Goal: Communication & Community: Answer question/provide support

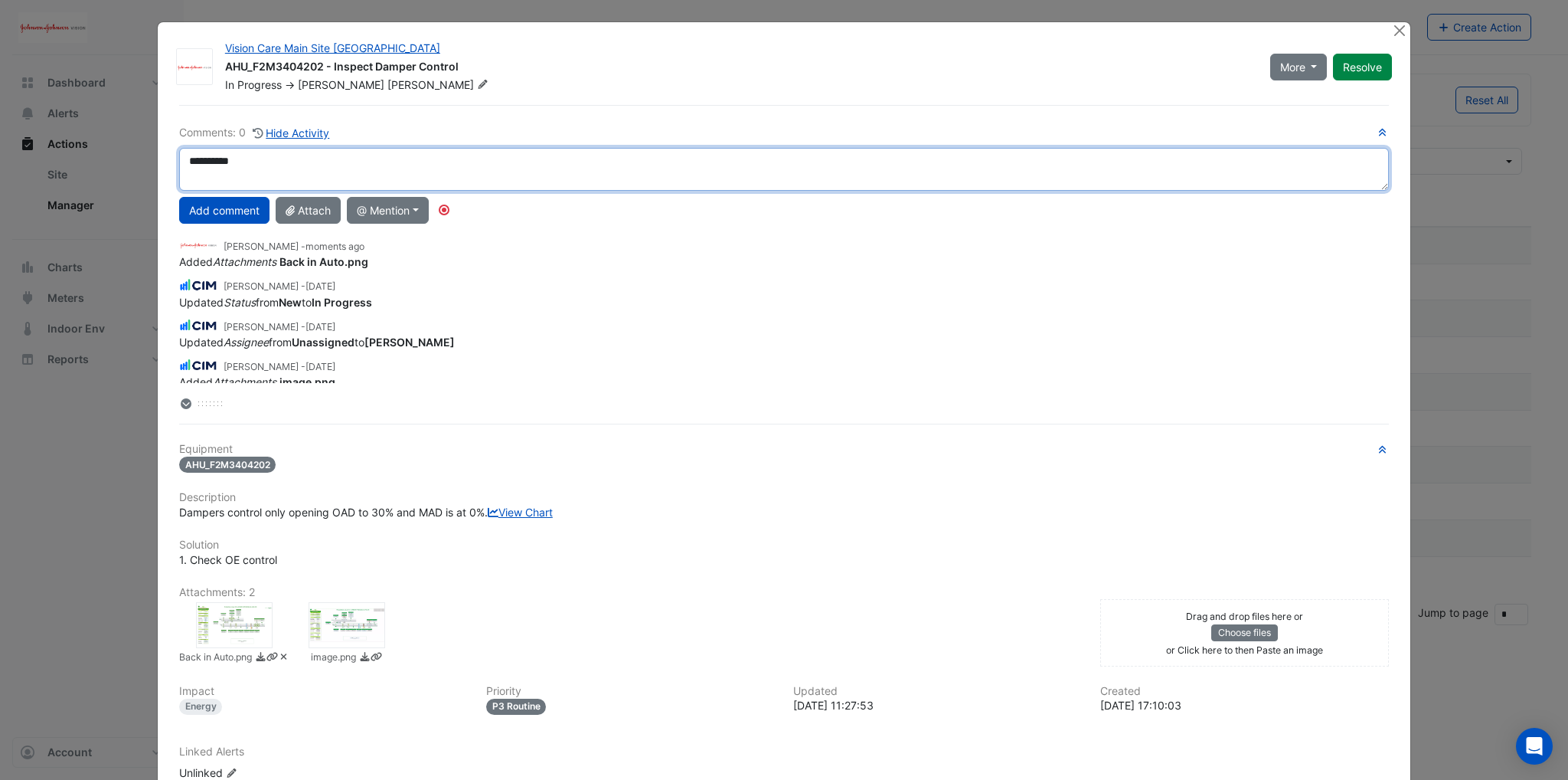
click at [242, 160] on textarea "*********" at bounding box center [784, 169] width 1210 height 43
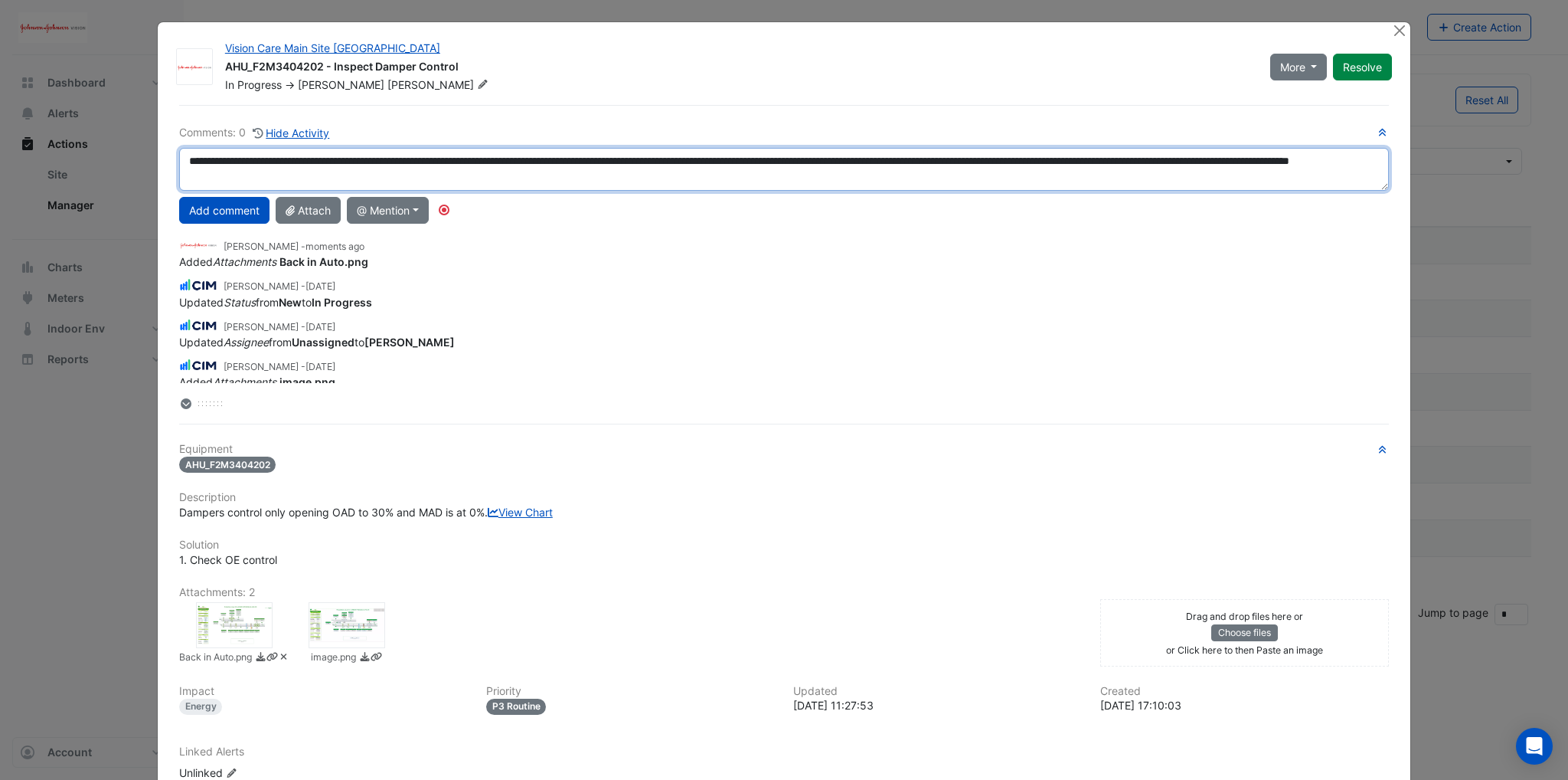
click at [504, 173] on textarea "**********" at bounding box center [784, 169] width 1210 height 43
type textarea "**********"
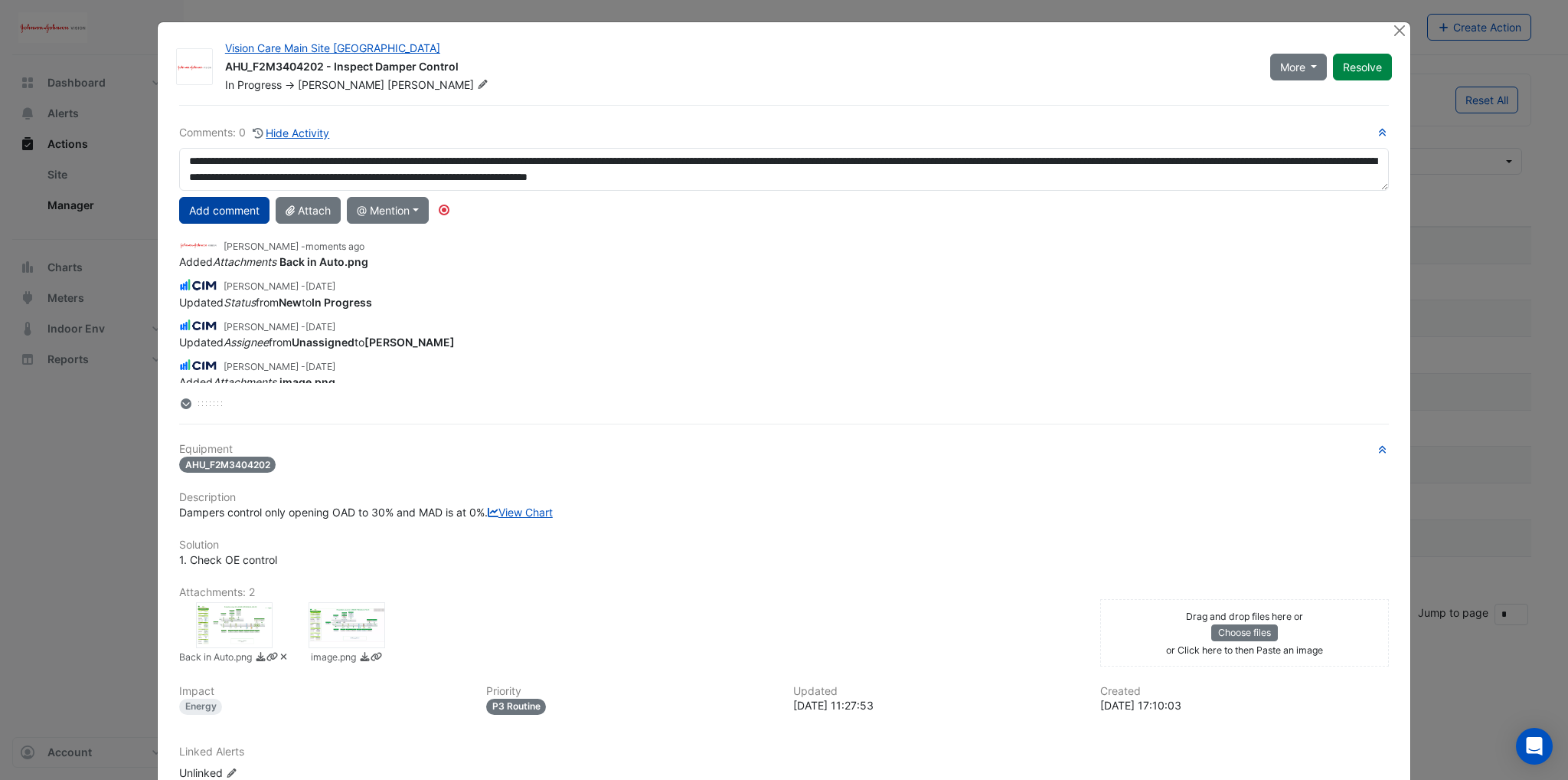
click at [227, 209] on button "Add comment" at bounding box center [224, 210] width 90 height 27
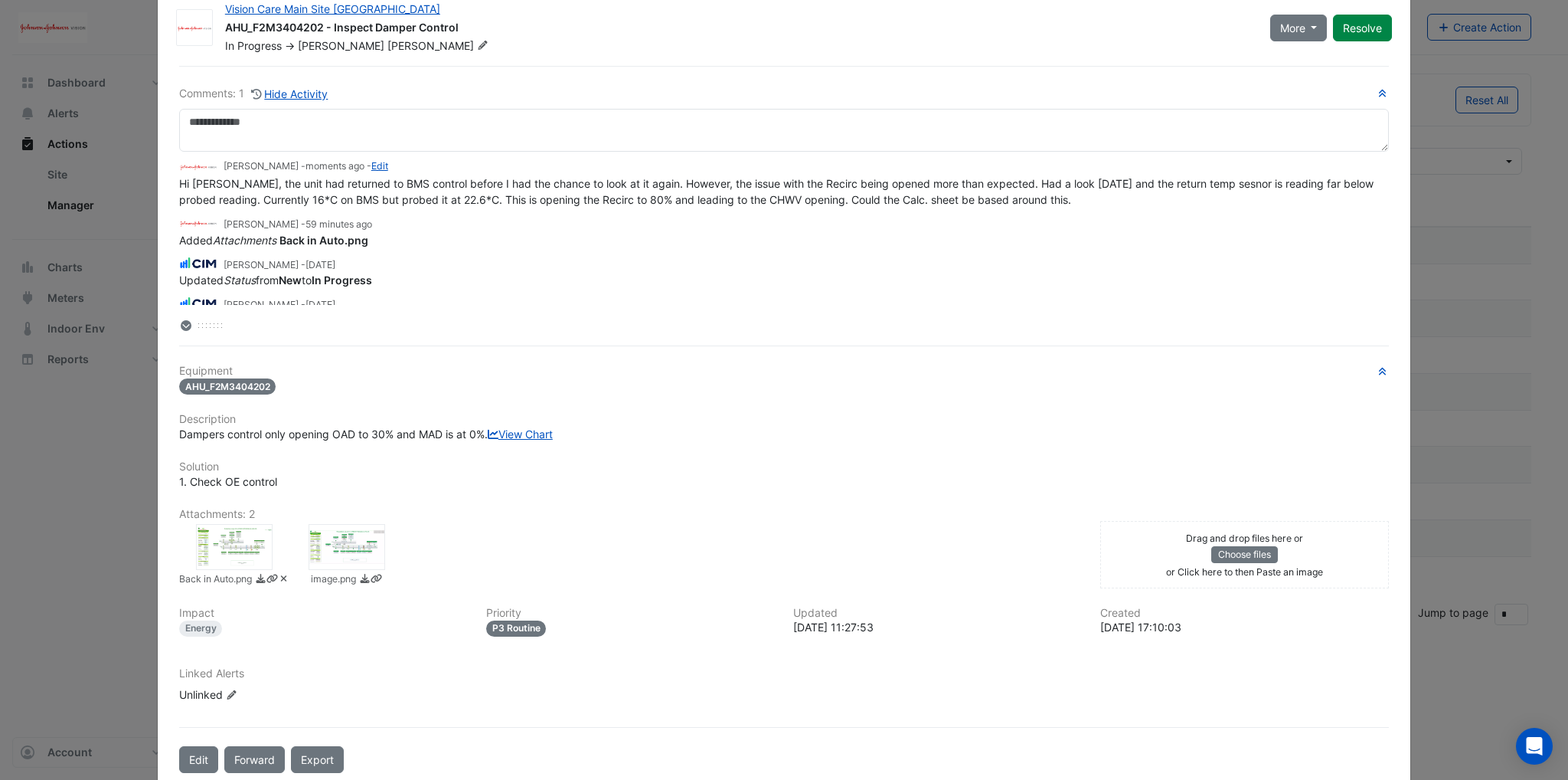
scroll to position [95, 0]
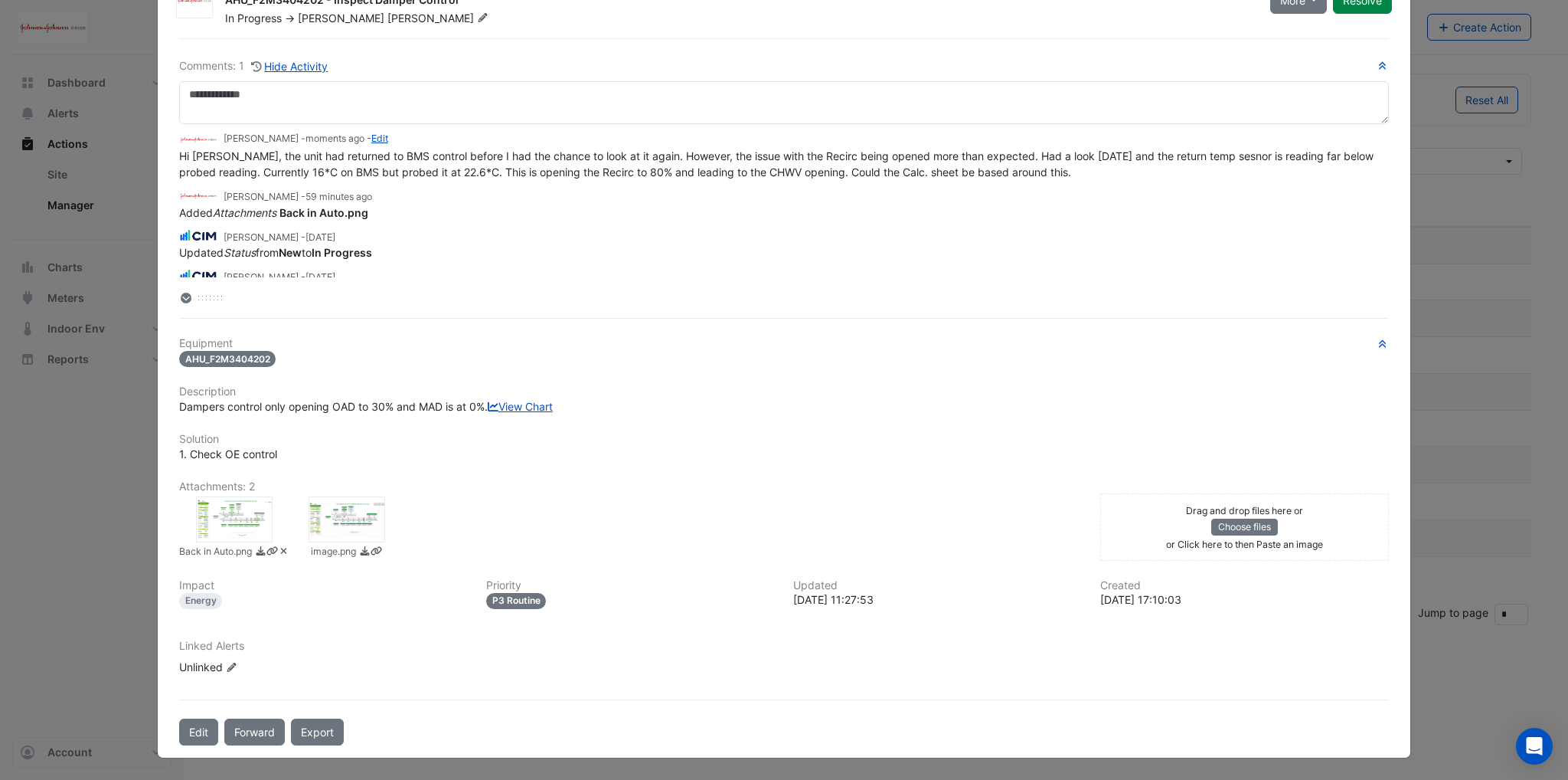
click at [968, 452] on div "1. Check OE control" at bounding box center [784, 454] width 1210 height 16
click at [769, 290] on div at bounding box center [784, 298] width 1210 height 16
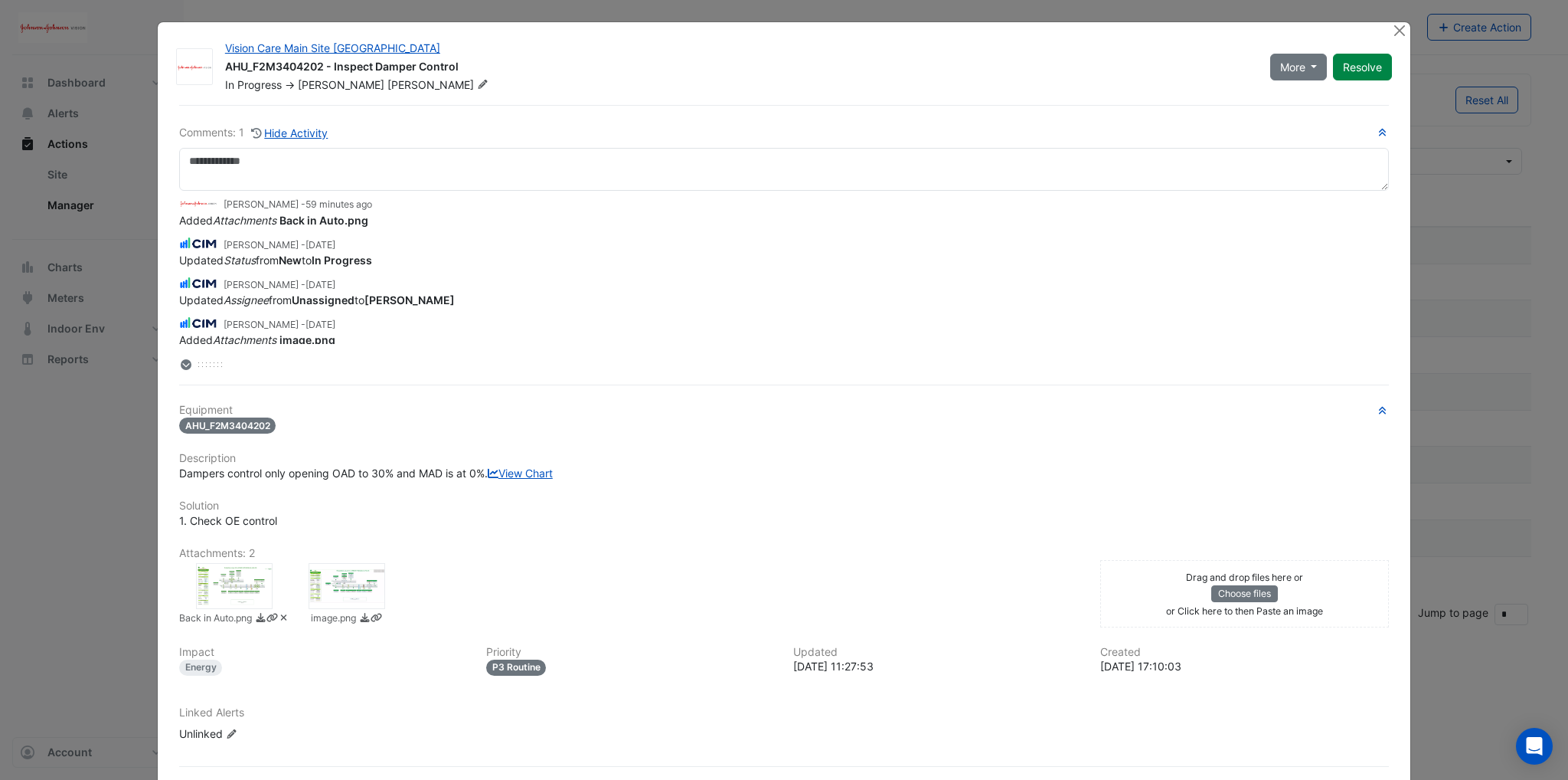
scroll to position [0, 0]
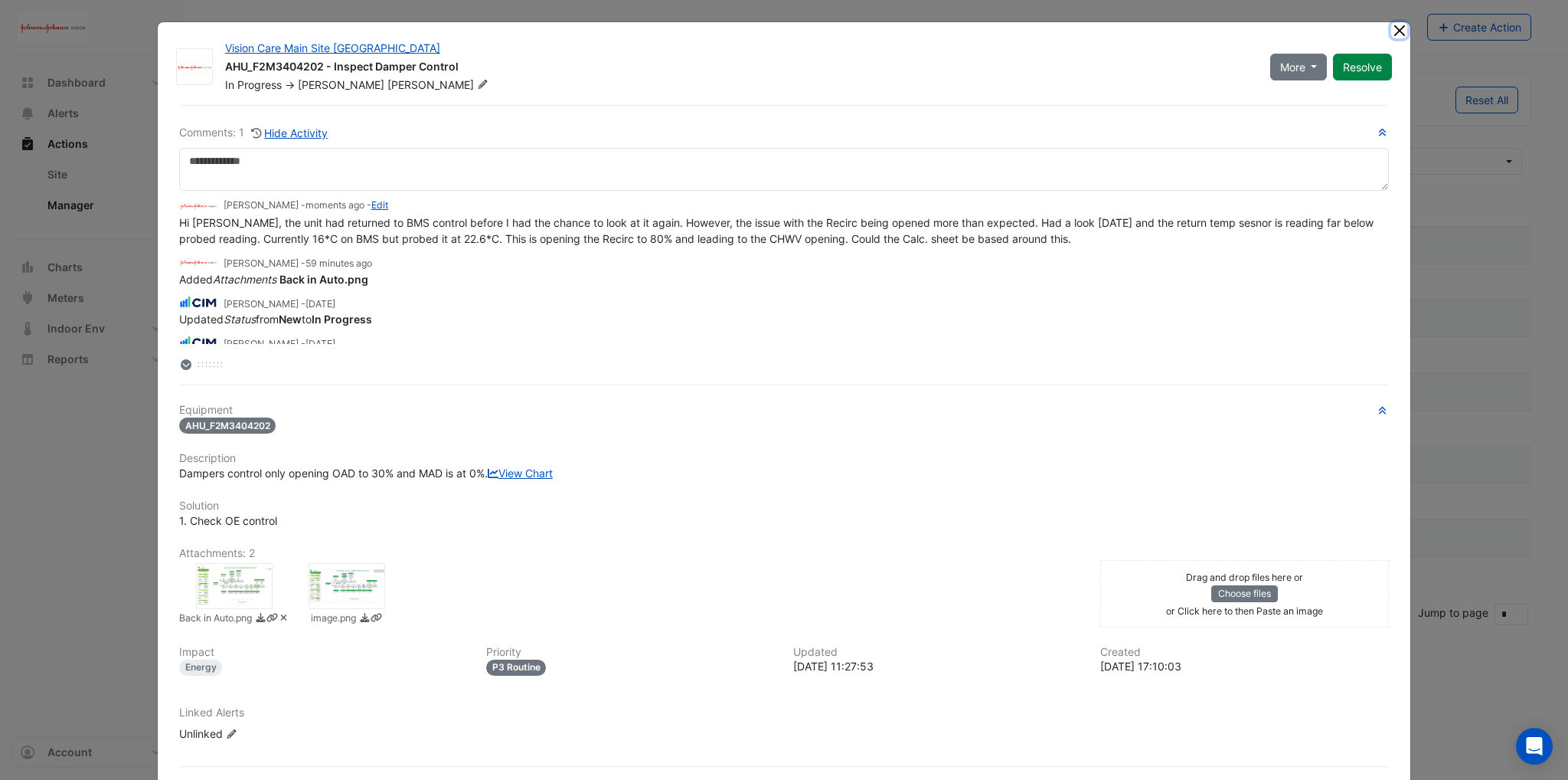
click at [1391, 30] on button "Close" at bounding box center [1399, 30] width 16 height 16
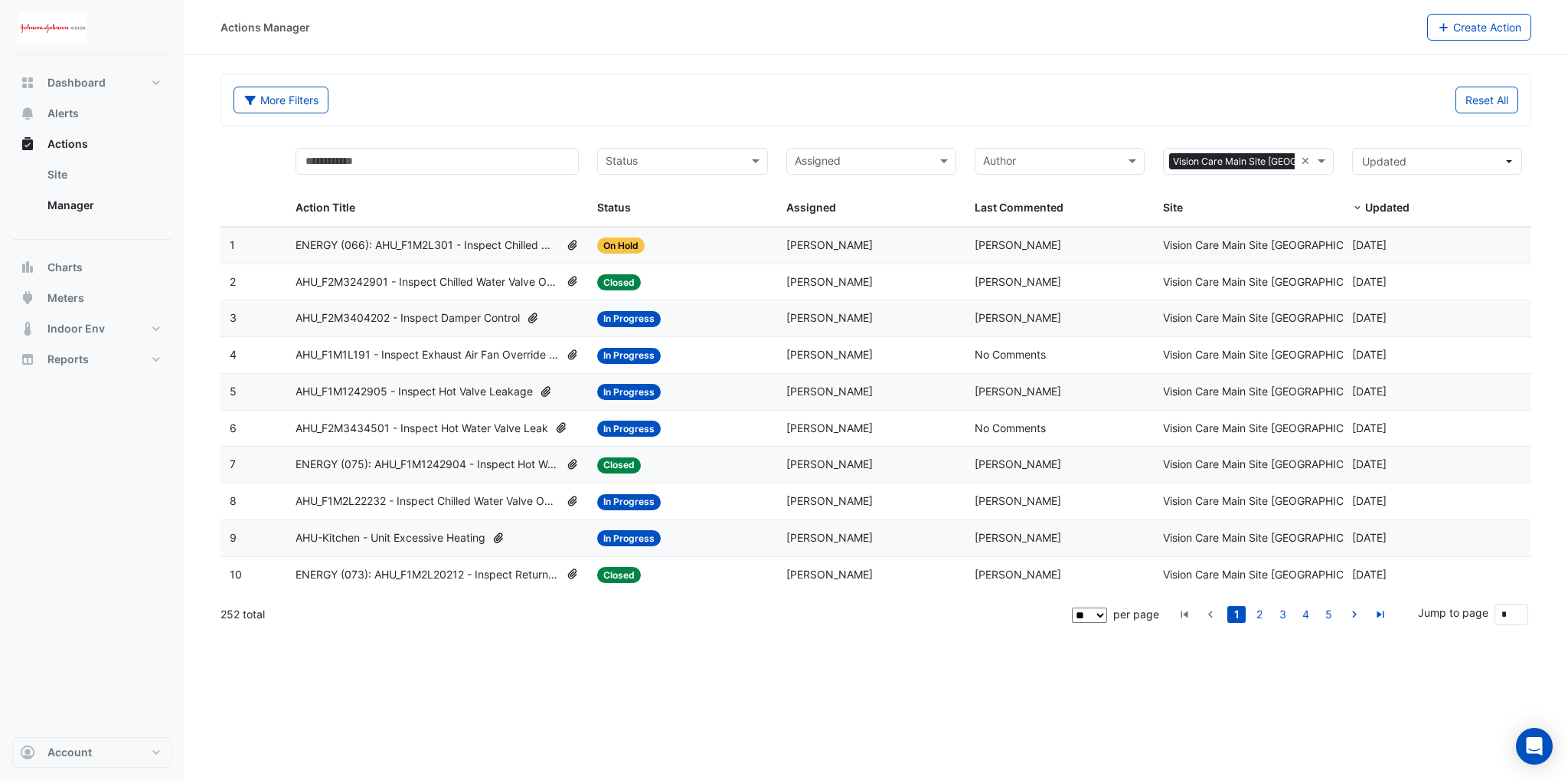
click at [567, 677] on div "Actions Manager Create Action More Filters Reset All Status Assigned Sites × Vi…" at bounding box center [876, 390] width 1384 height 780
click at [435, 277] on span "AHU_F2M3242901 - Inspect Chilled Water Valve Override Open" at bounding box center [427, 282] width 264 height 18
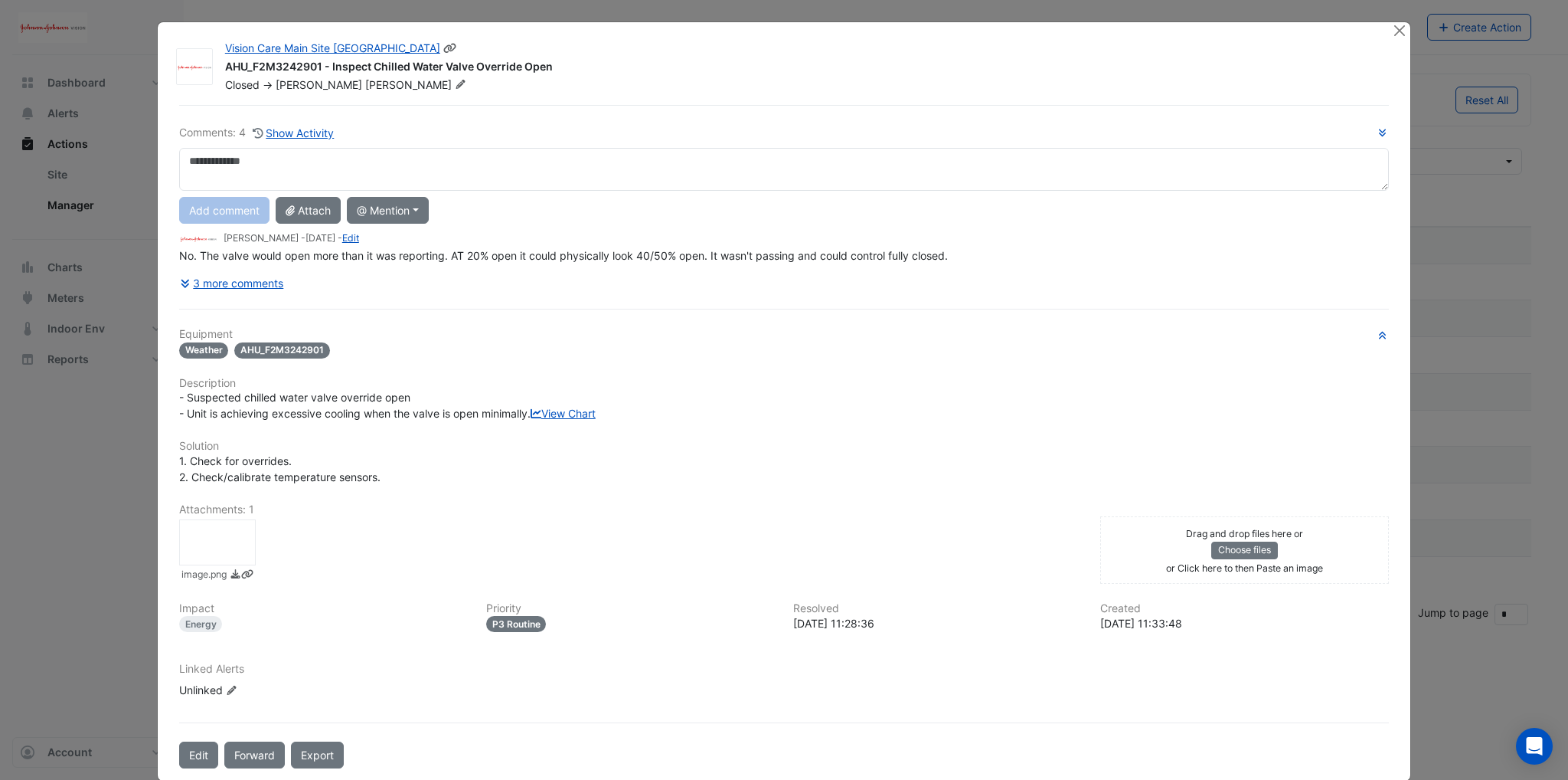
click at [1391, 38] on div at bounding box center [1400, 31] width 19 height 18
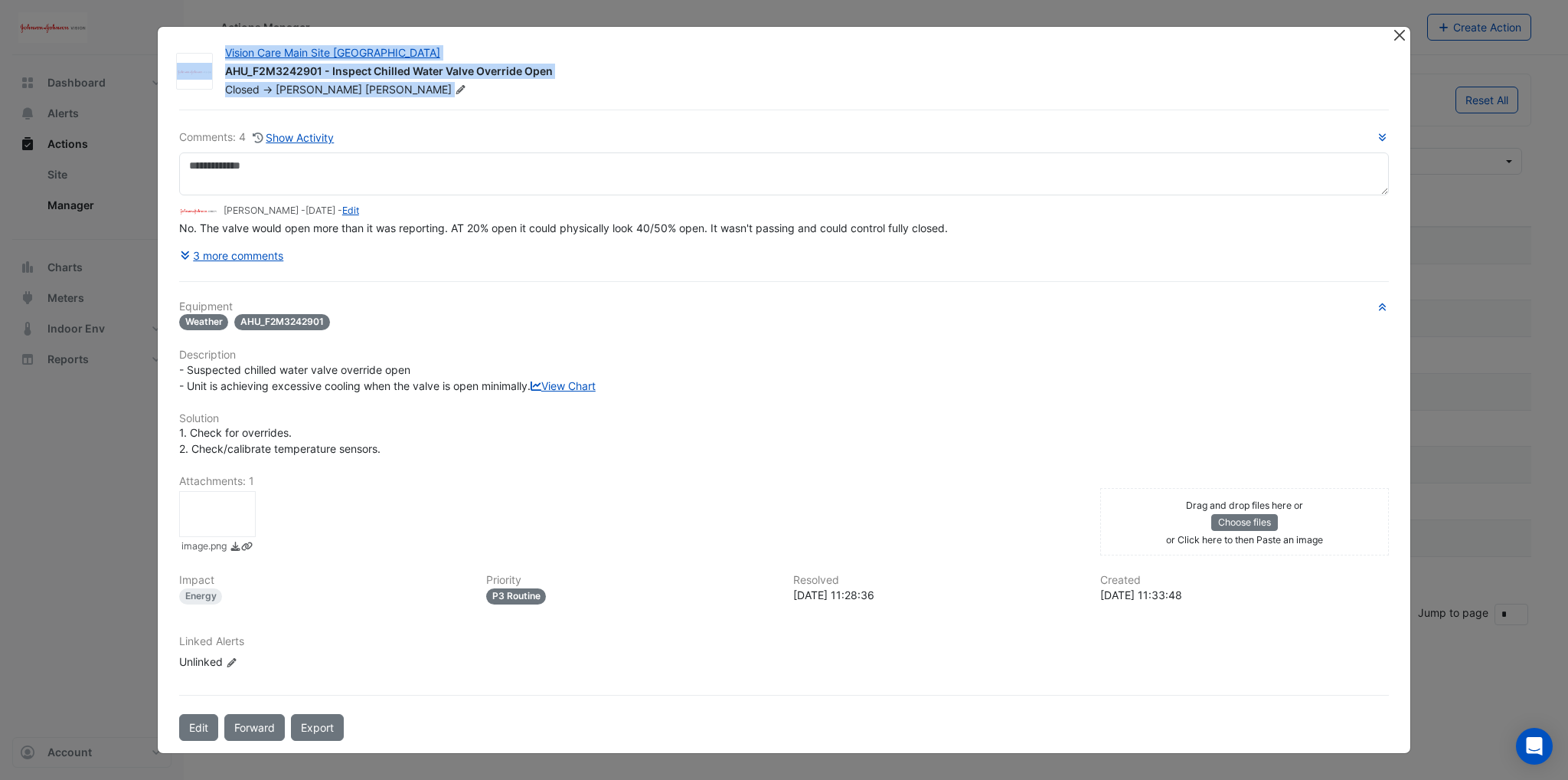
click at [1385, 27] on app-escalated-ticket-details-modal "Vision Care Main Site [GEOGRAPHIC_DATA] AHU_F2M3242901 - Inspect Chilled Water …" at bounding box center [784, 390] width 1252 height 725
click at [1391, 27] on button "Close" at bounding box center [1399, 35] width 16 height 16
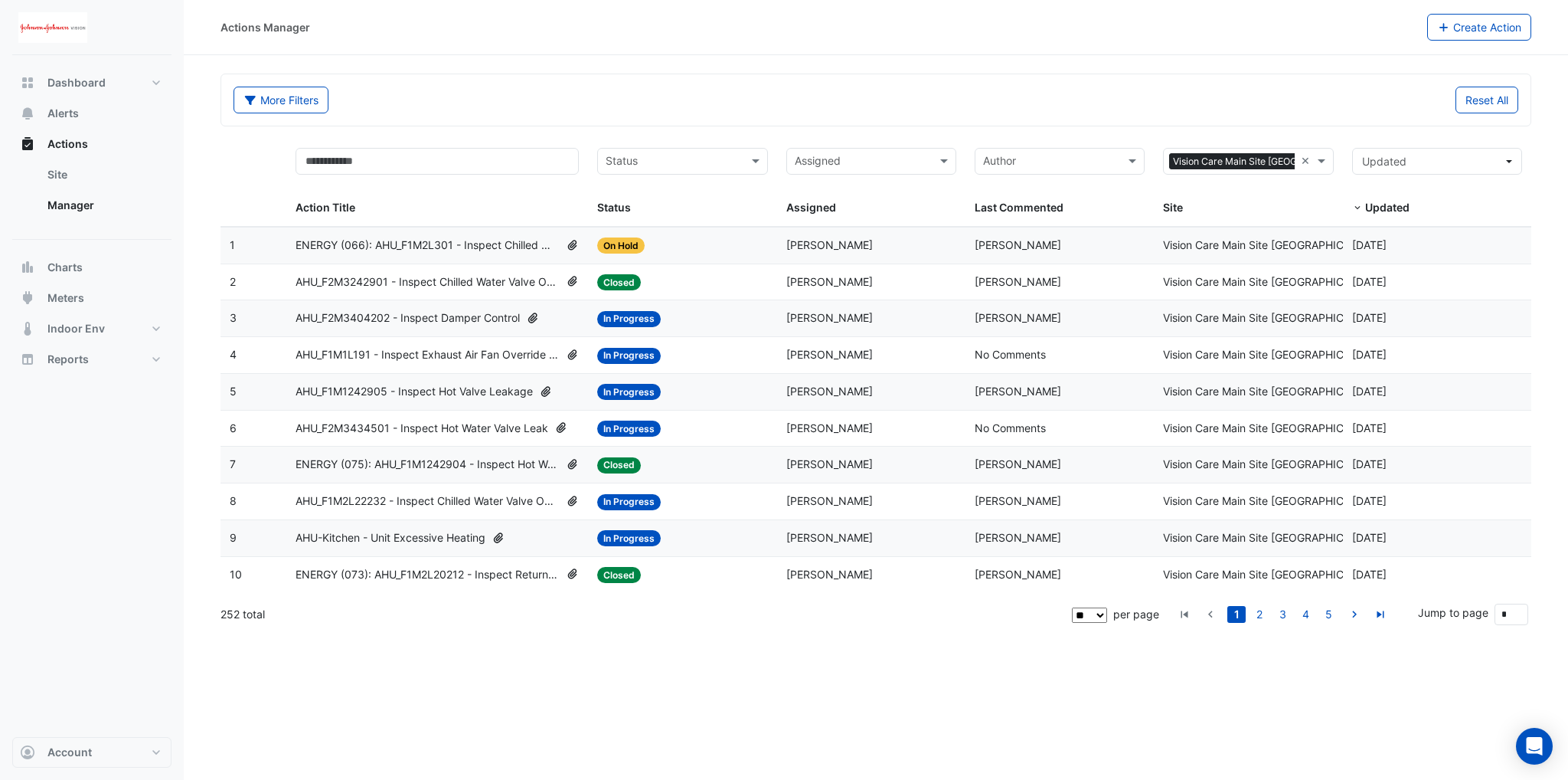
click at [411, 316] on span "AHU_F2M3404202 - Inspect Damper Control" at bounding box center [407, 318] width 224 height 18
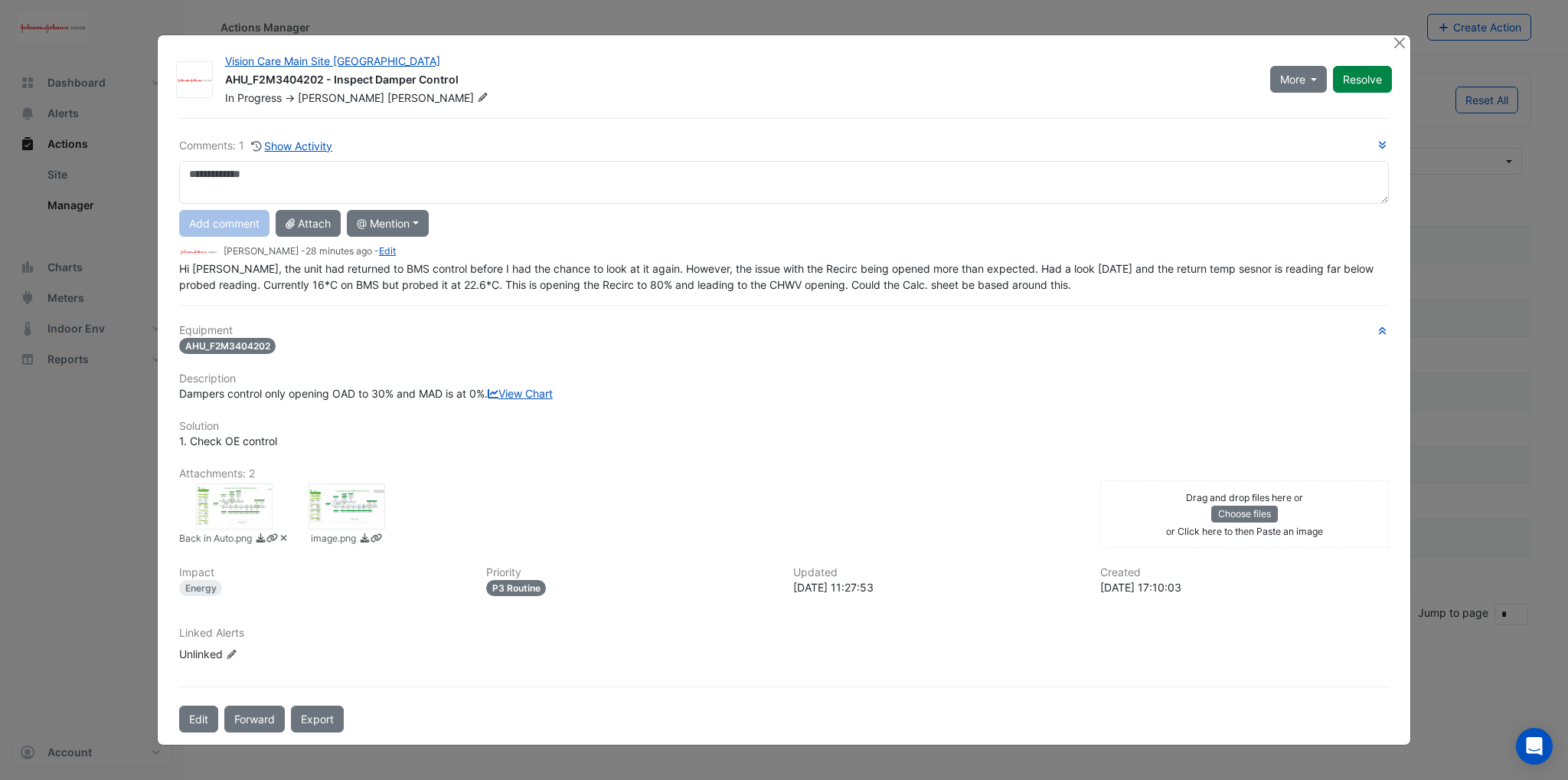
click at [316, 166] on textarea at bounding box center [784, 183] width 1210 height 43
type textarea "**********"
click at [220, 214] on button "Add comment" at bounding box center [224, 223] width 90 height 27
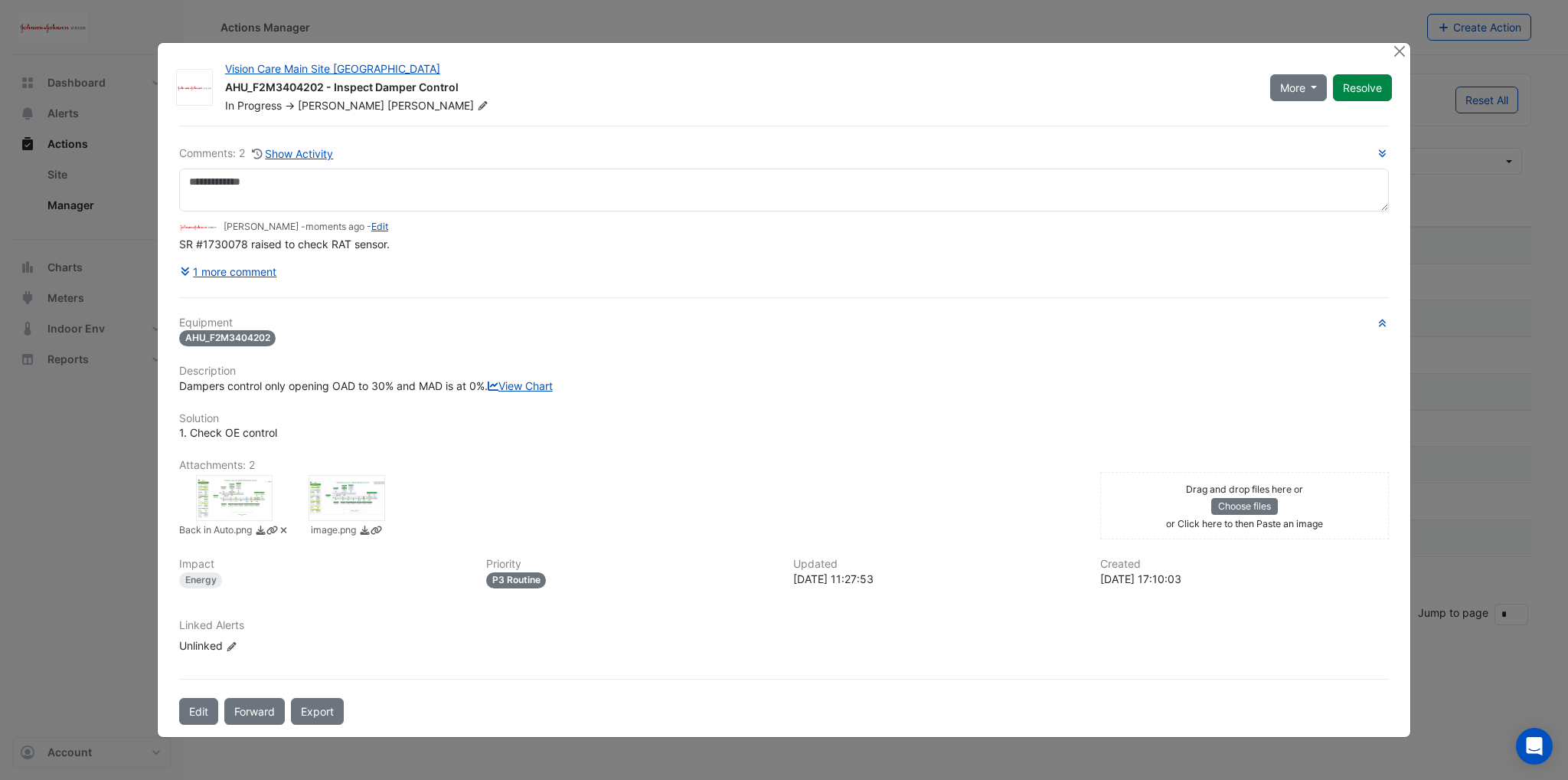
drag, startPoint x: 333, startPoint y: 370, endPoint x: 468, endPoint y: 395, distance: 137.3
click at [465, 393] on div "Dampers control only opening OAD to 30% and MAD is at 0%. View Chart" at bounding box center [784, 385] width 1210 height 16
click at [1410, 42] on div "Vision Care Main Site [GEOGRAPHIC_DATA] AHU_F2M3404202 - Inspect Damper Control…" at bounding box center [784, 389] width 1254 height 695
click at [1405, 43] on button "Close" at bounding box center [1399, 51] width 16 height 16
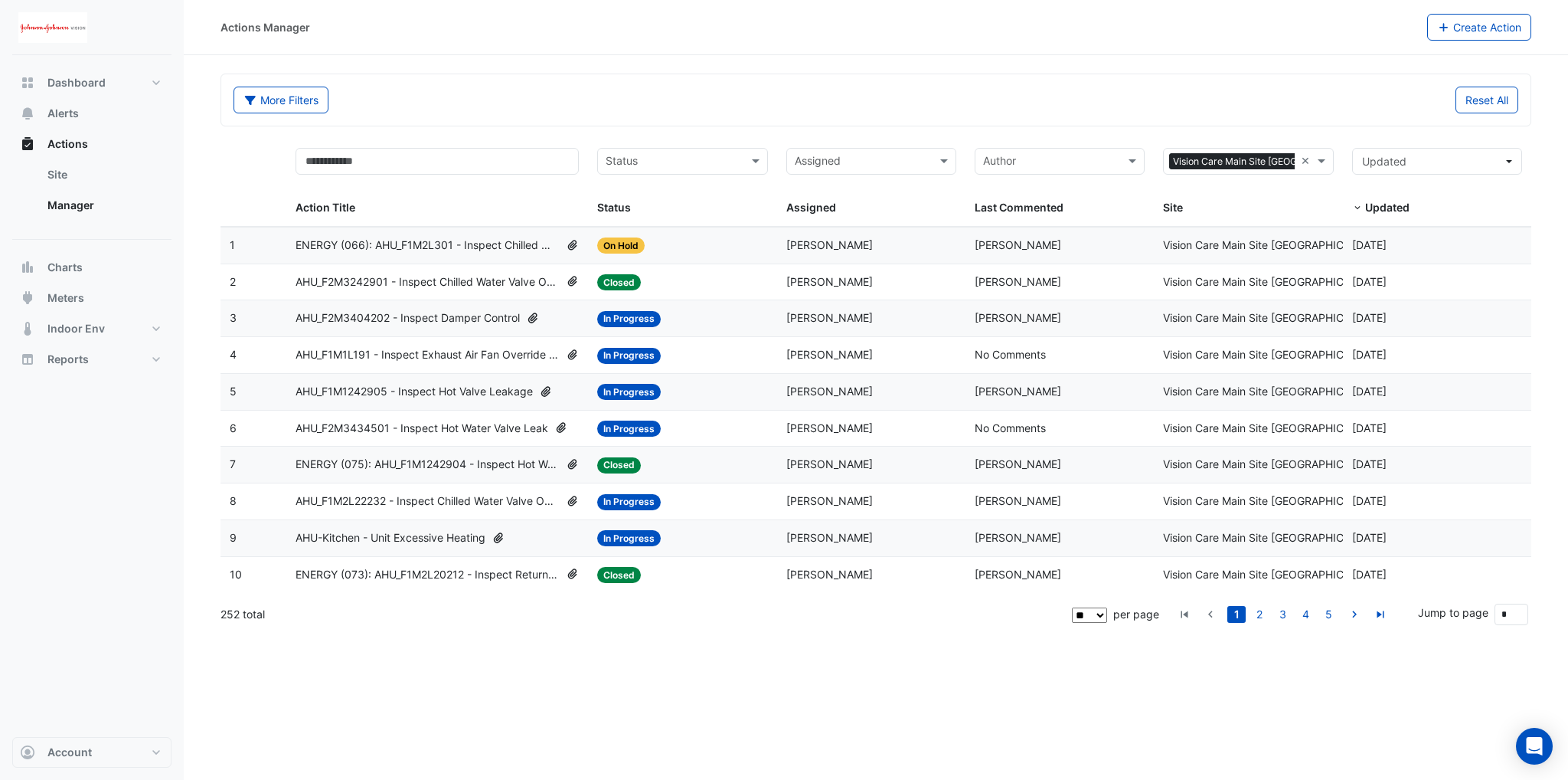
click at [447, 270] on datatable-body-cell "Action Title: AHU_F2M3242901 - Inspect Chilled Water Valve Override Open" at bounding box center [437, 282] width 302 height 36
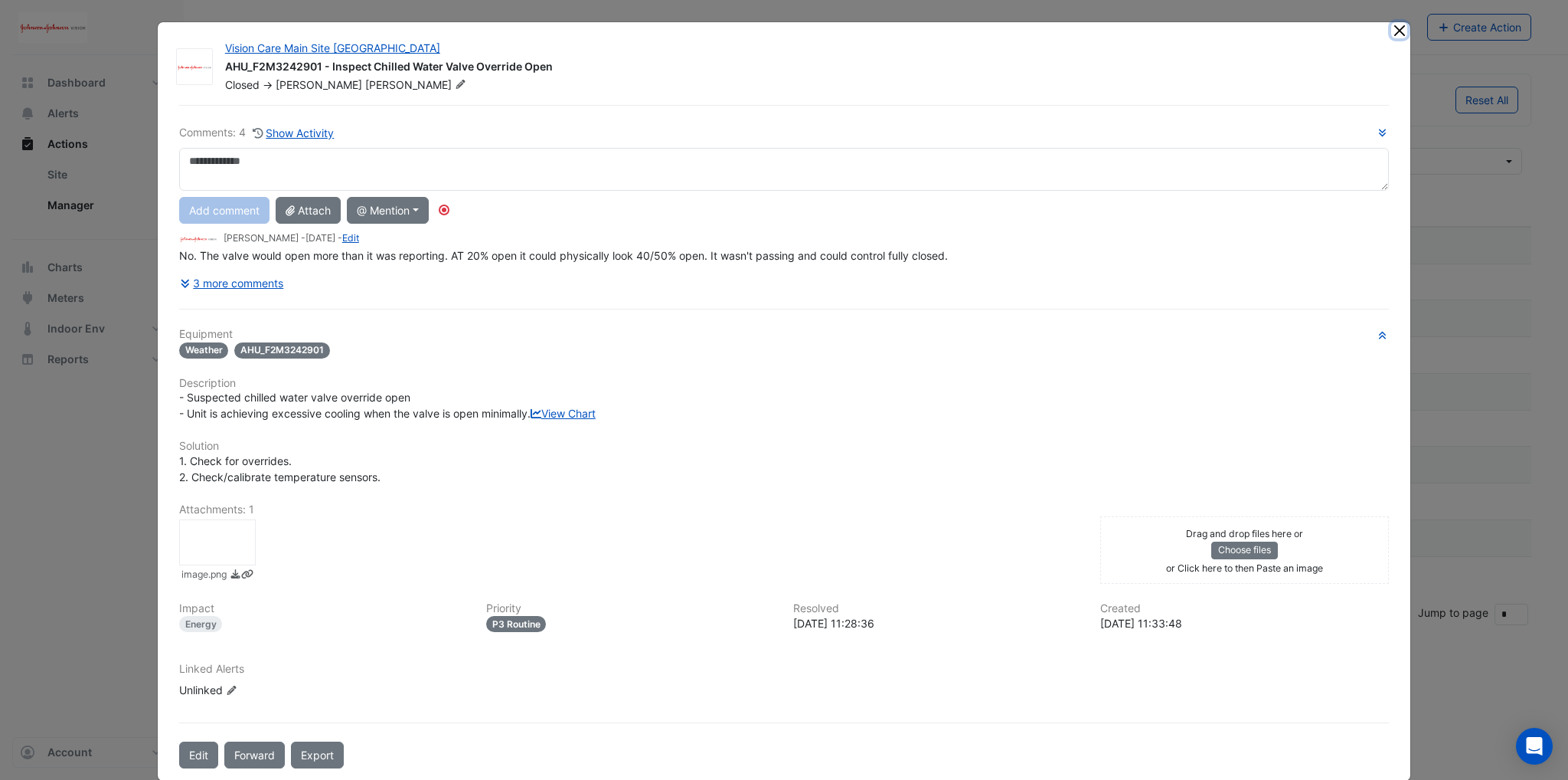
click at [1391, 32] on button "Close" at bounding box center [1399, 30] width 16 height 16
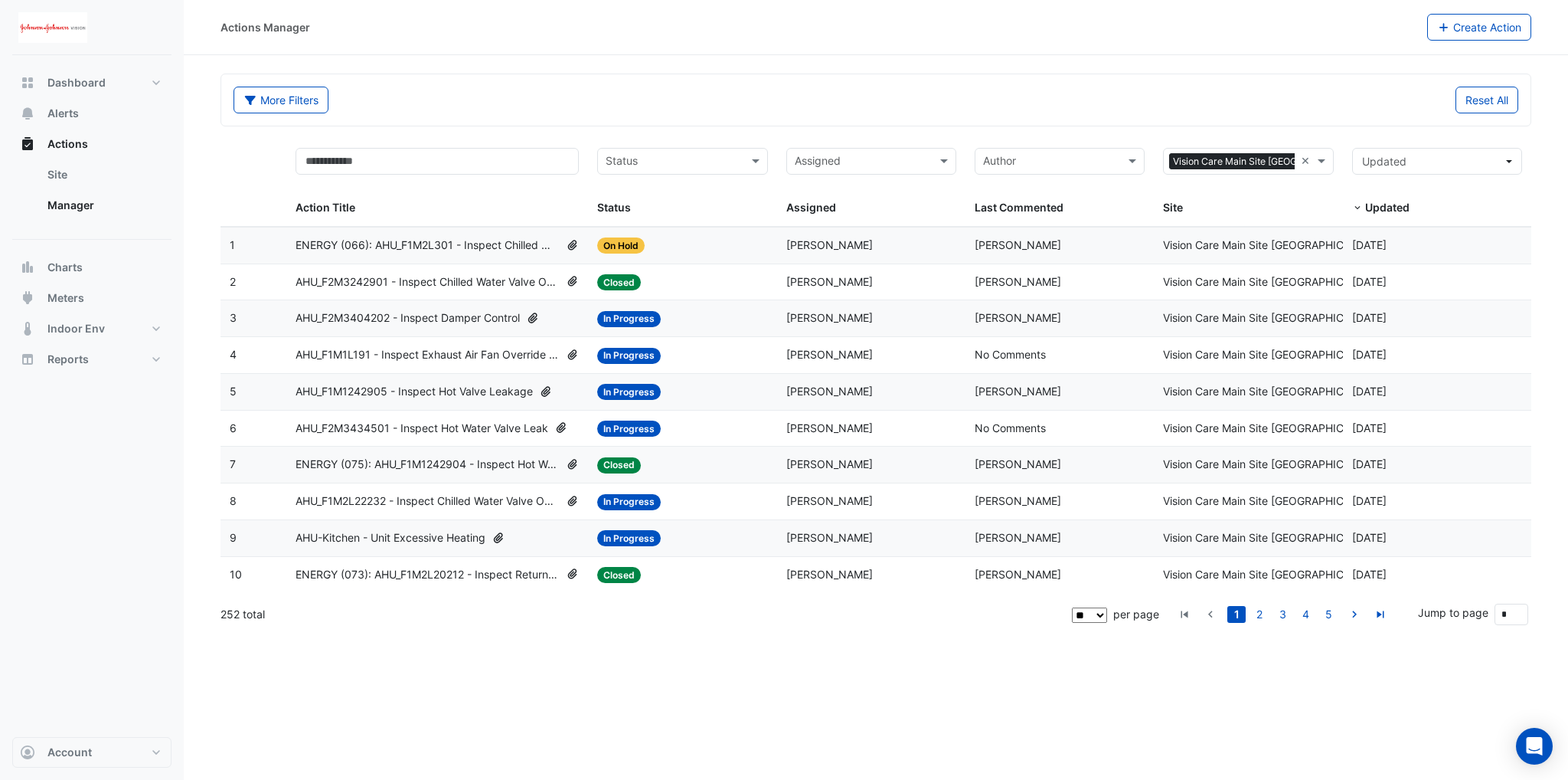
click at [459, 281] on span "AHU_F2M3242901 - Inspect Chilled Water Valve Override Open" at bounding box center [427, 282] width 264 height 18
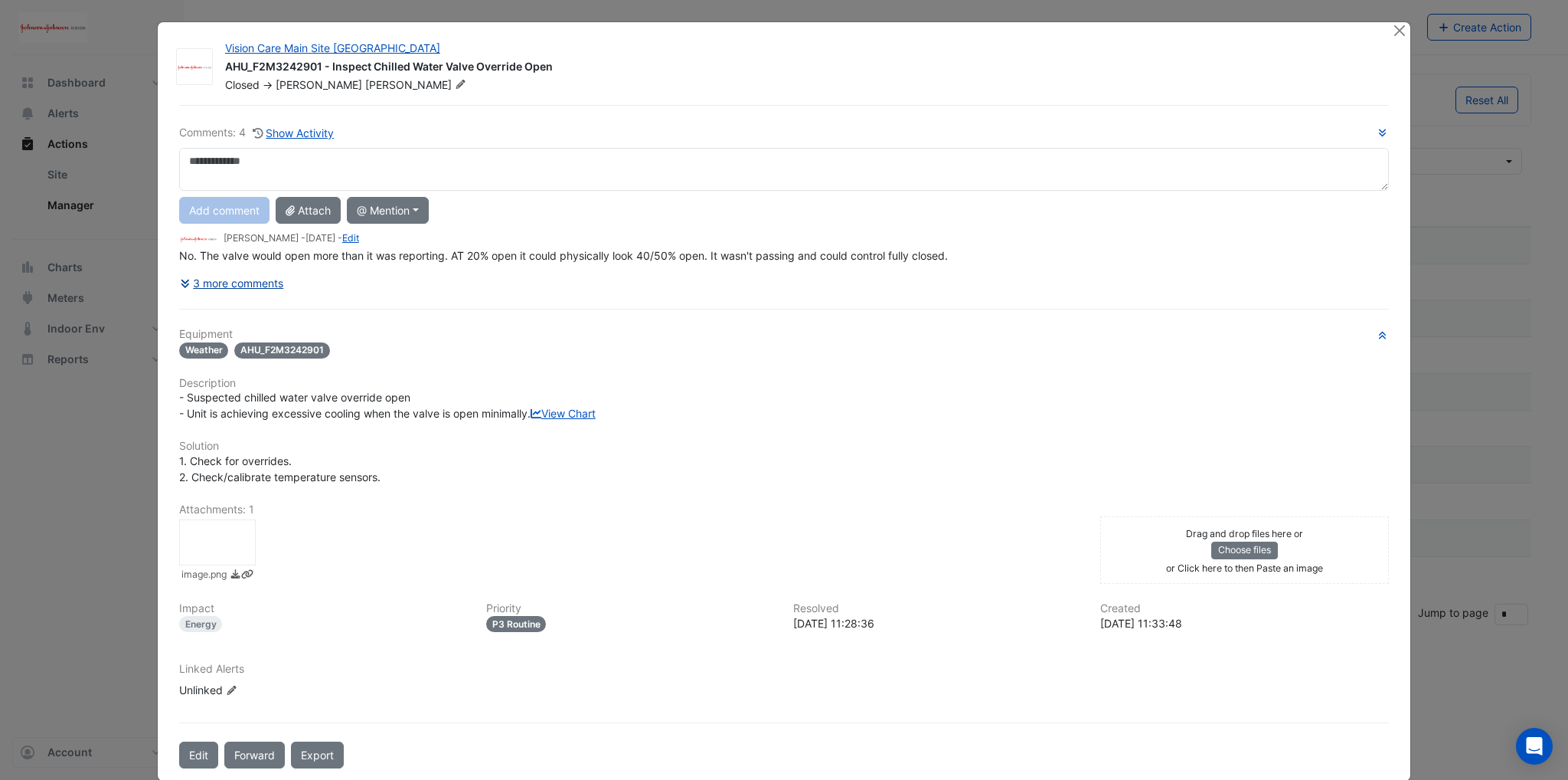
click at [252, 280] on button "3 more comments" at bounding box center [231, 282] width 106 height 27
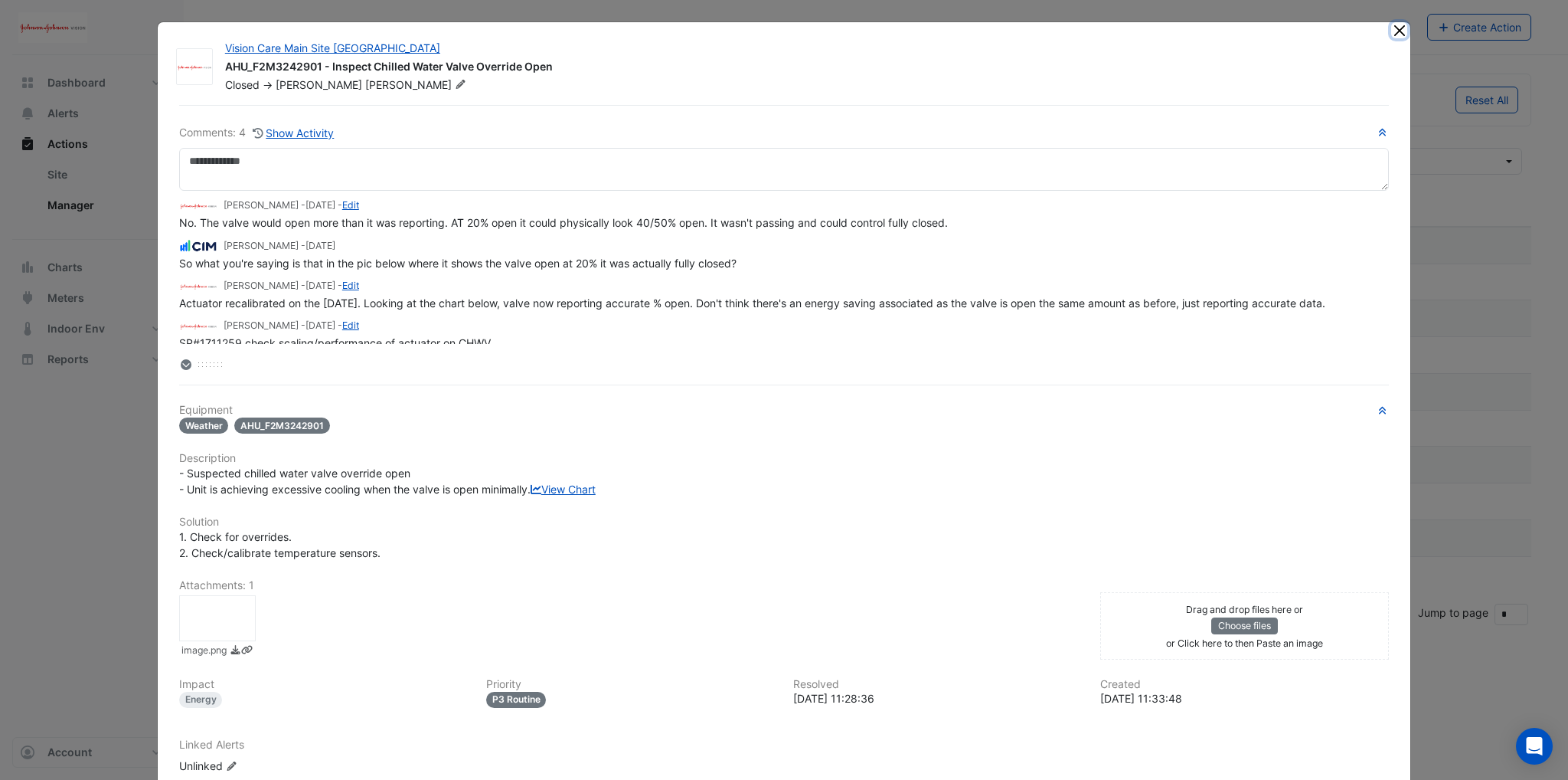
click at [1392, 32] on button "Close" at bounding box center [1399, 30] width 16 height 16
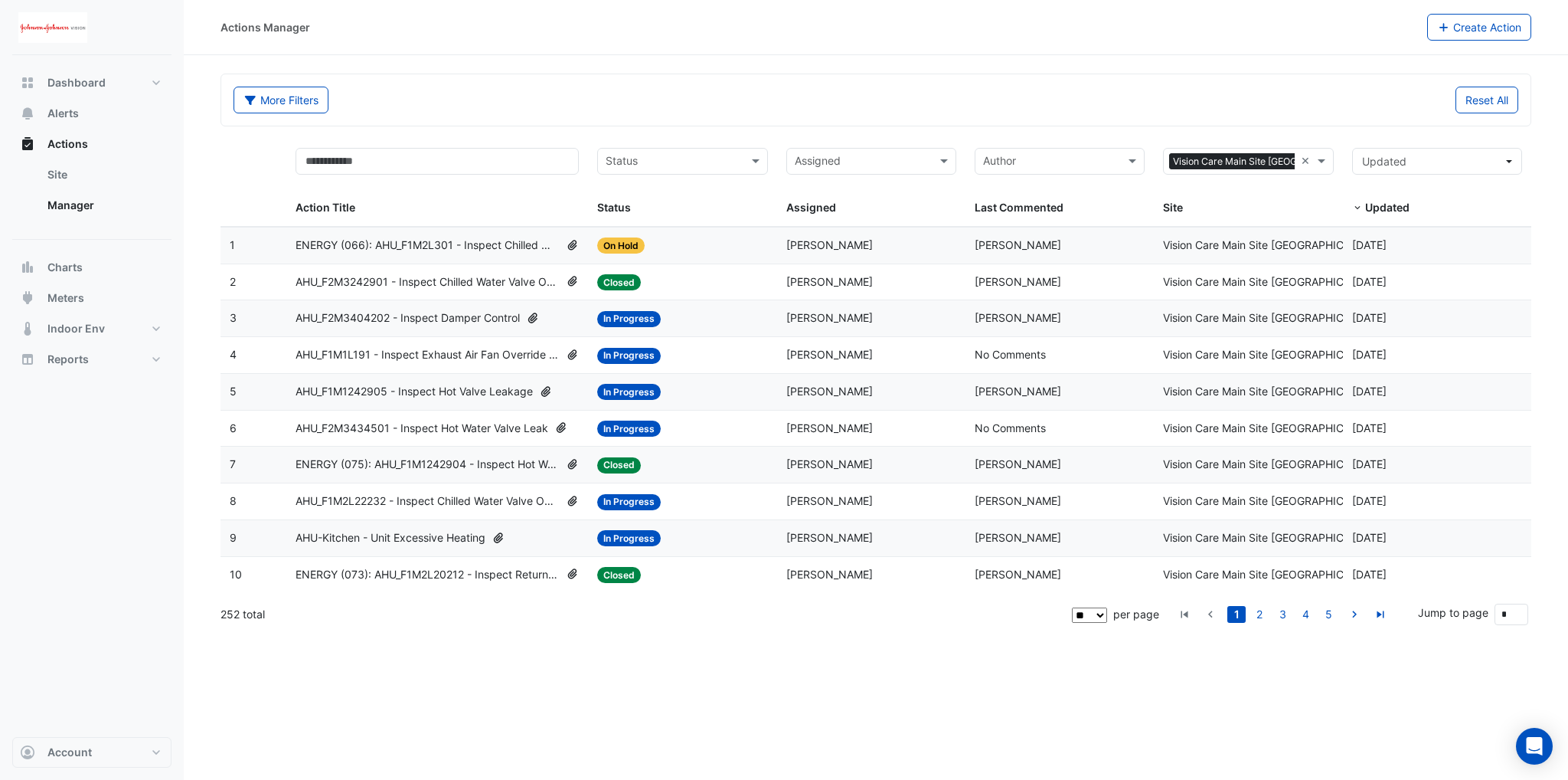
click at [439, 359] on span "AHU_F1M1L191 - Inspect Exhaust Air Fan Override On" at bounding box center [427, 355] width 264 height 18
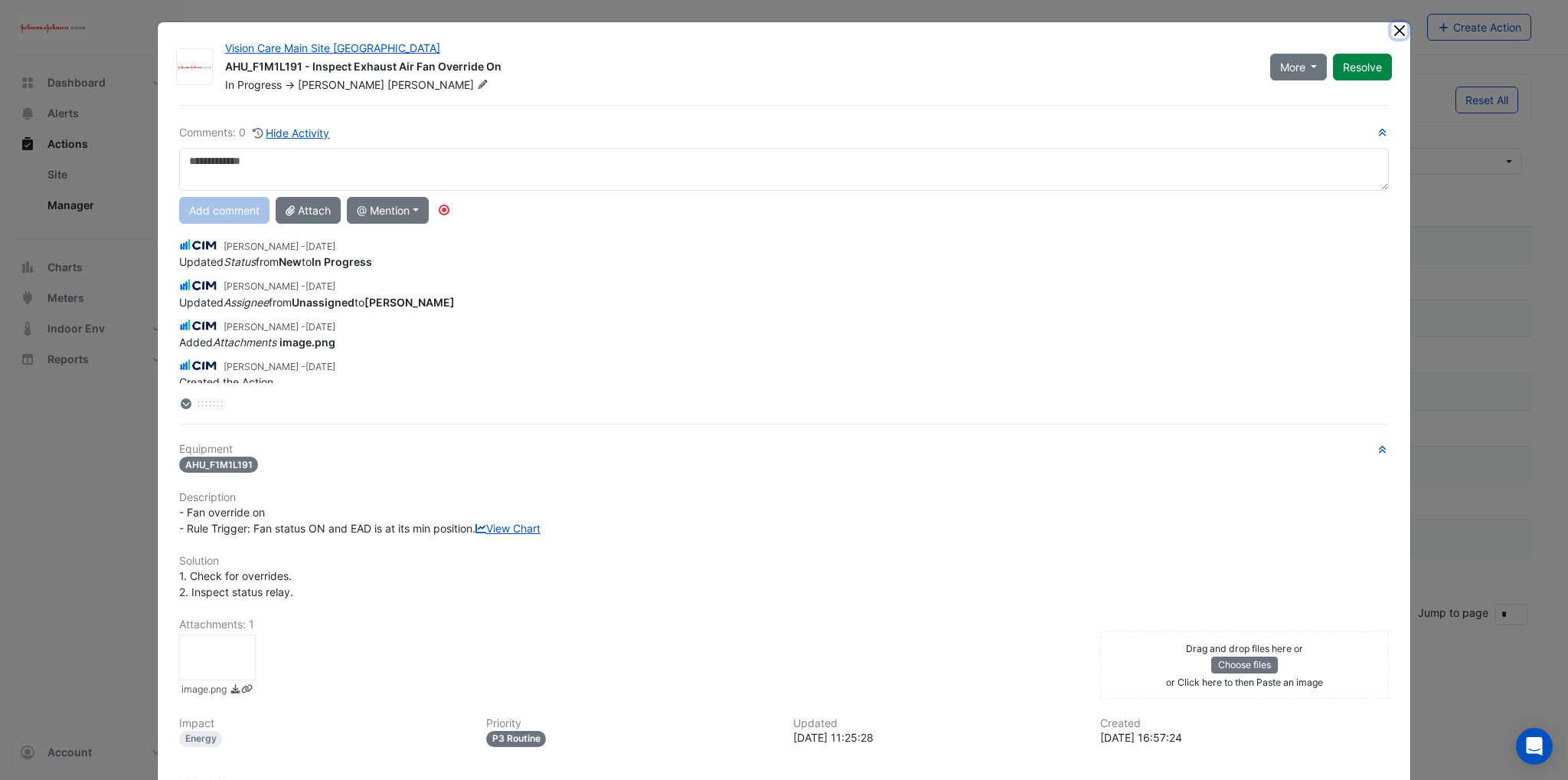
click at [1397, 30] on button "Close" at bounding box center [1399, 30] width 16 height 16
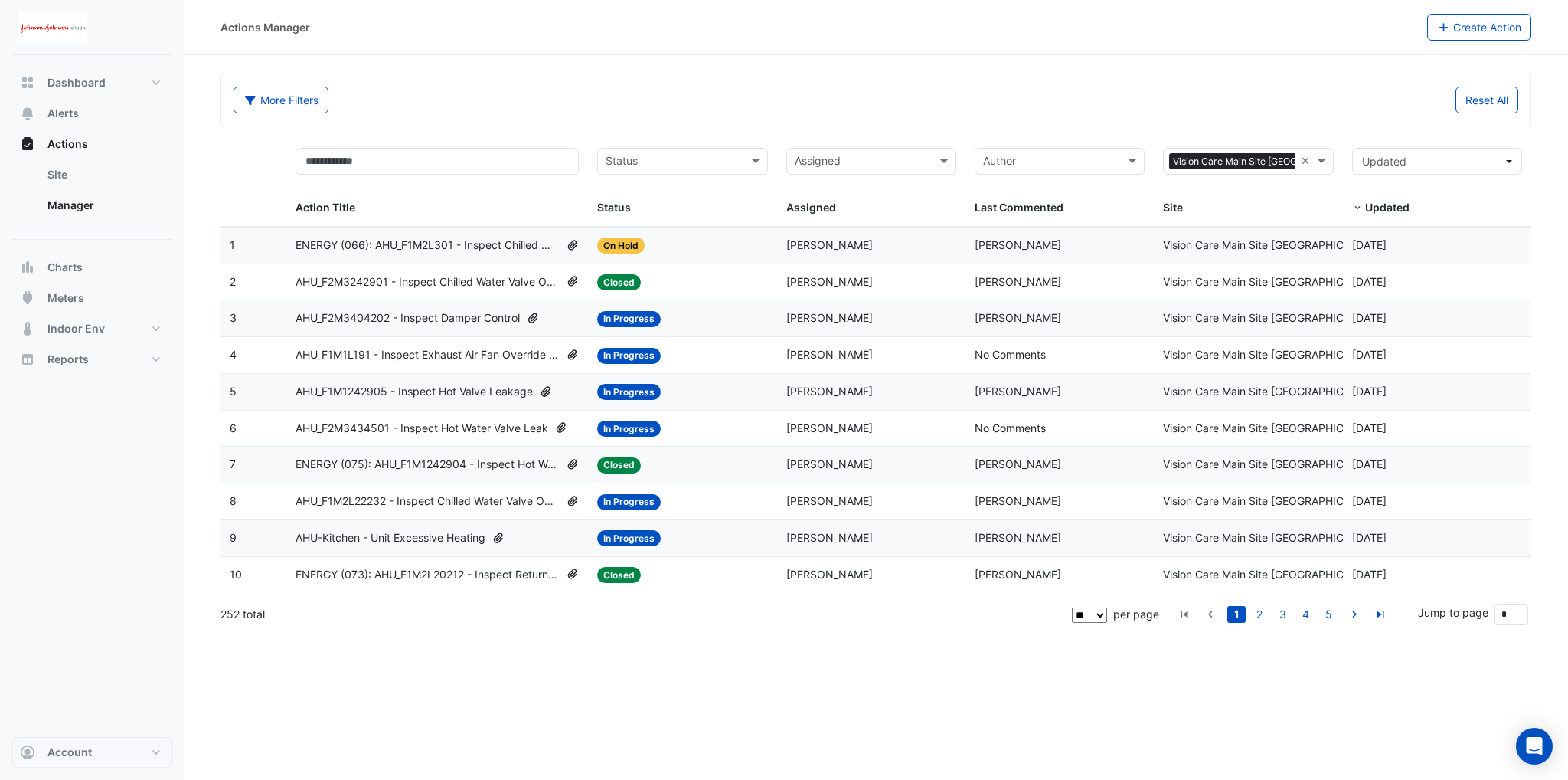
click at [463, 426] on span "AHU_F2M3434501 - Inspect Hot Water Valve Leak" at bounding box center [421, 429] width 253 height 18
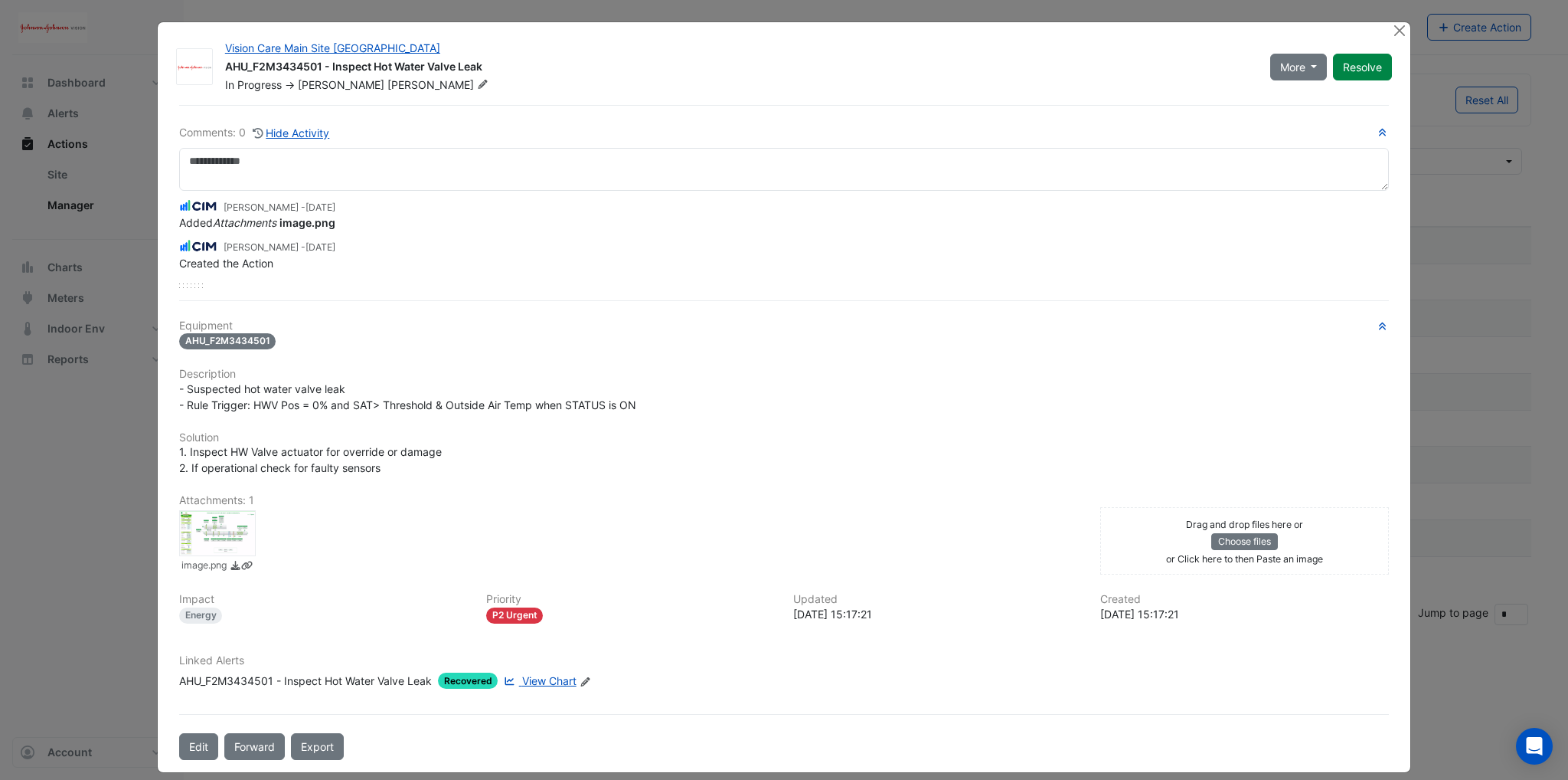
click at [221, 532] on div at bounding box center [218, 533] width 77 height 46
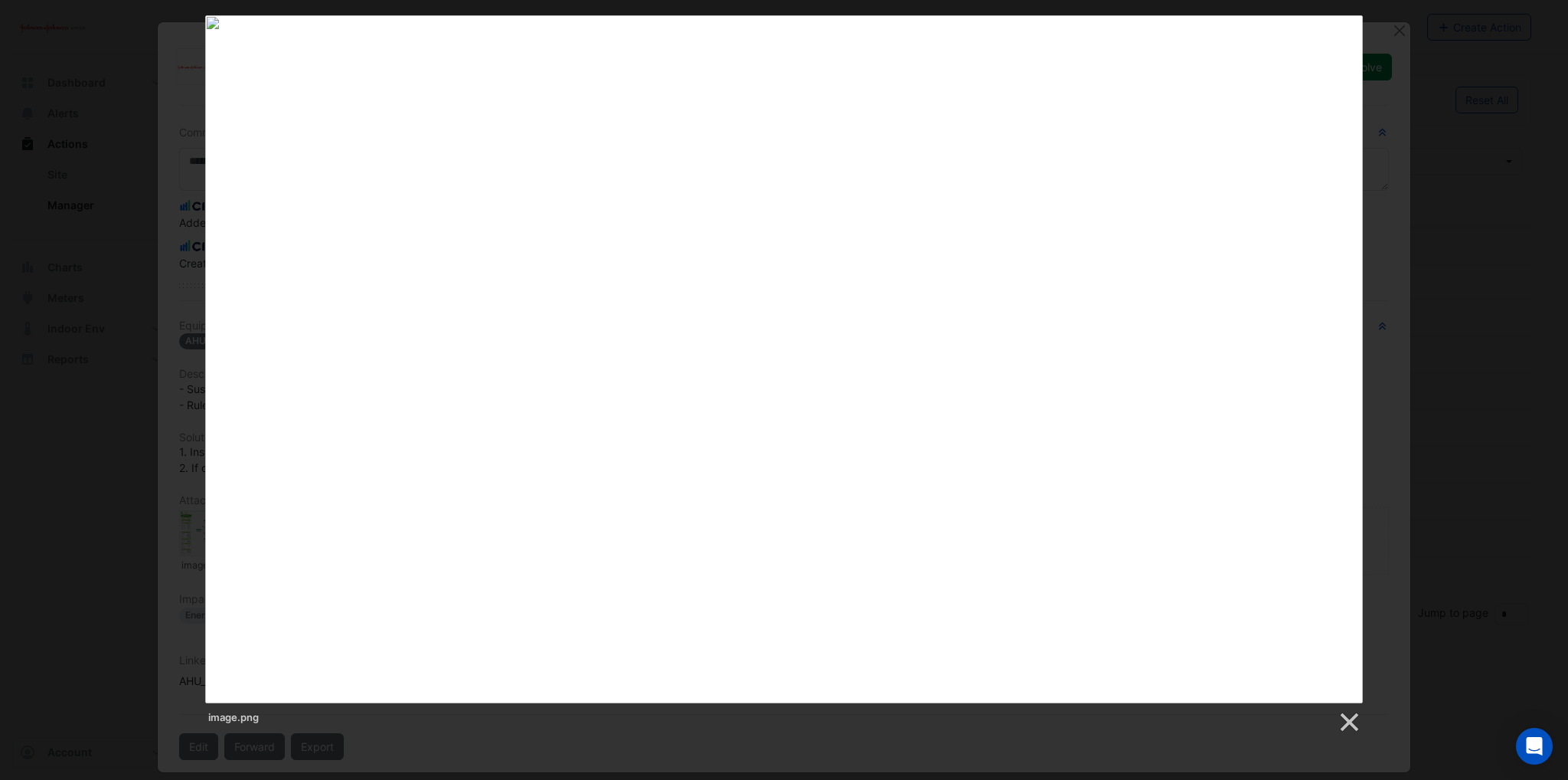
click at [1368, 733] on div "image.png" at bounding box center [784, 375] width 1568 height 719
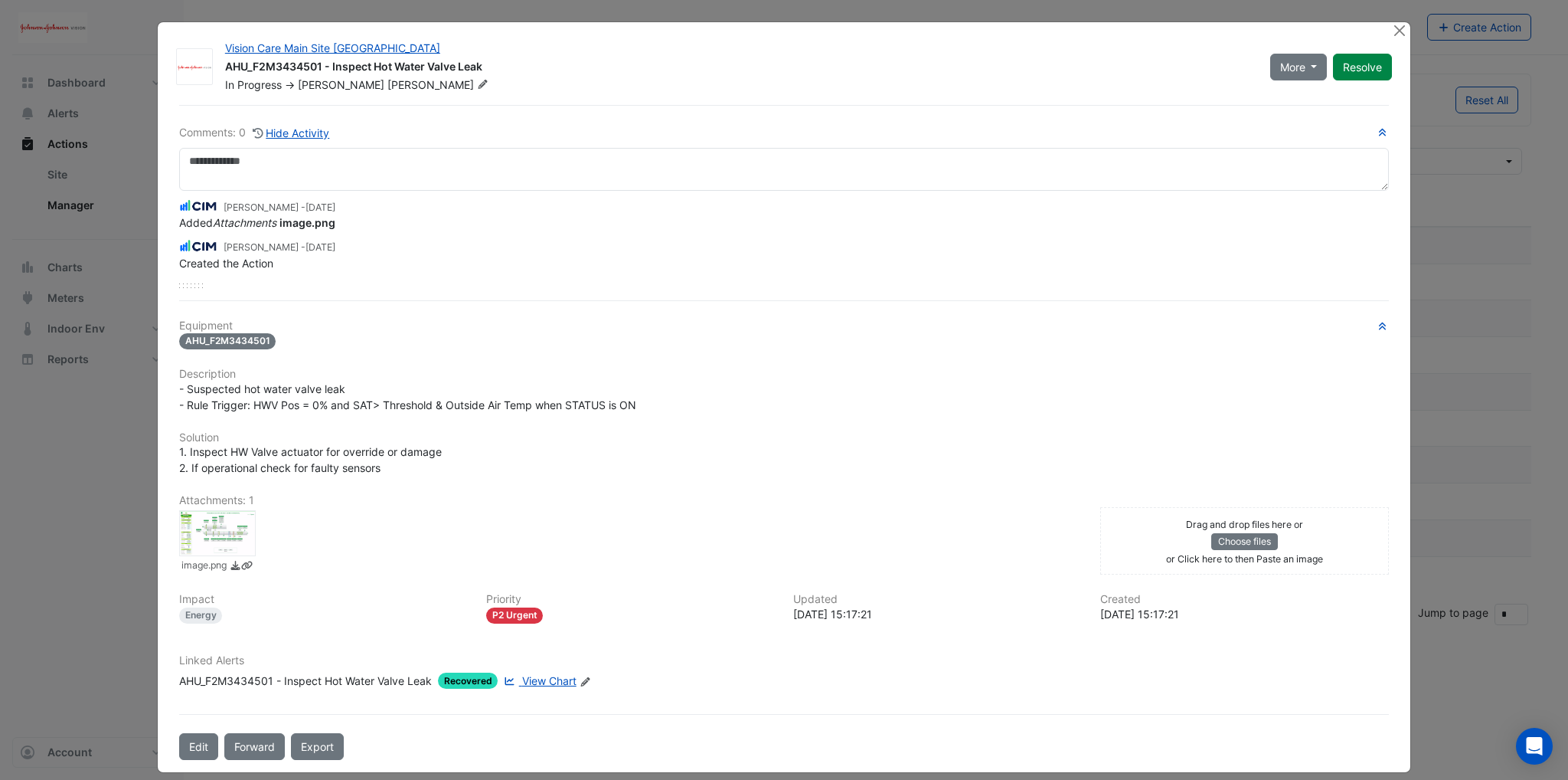
click at [1342, 724] on link at bounding box center [1348, 722] width 23 height 23
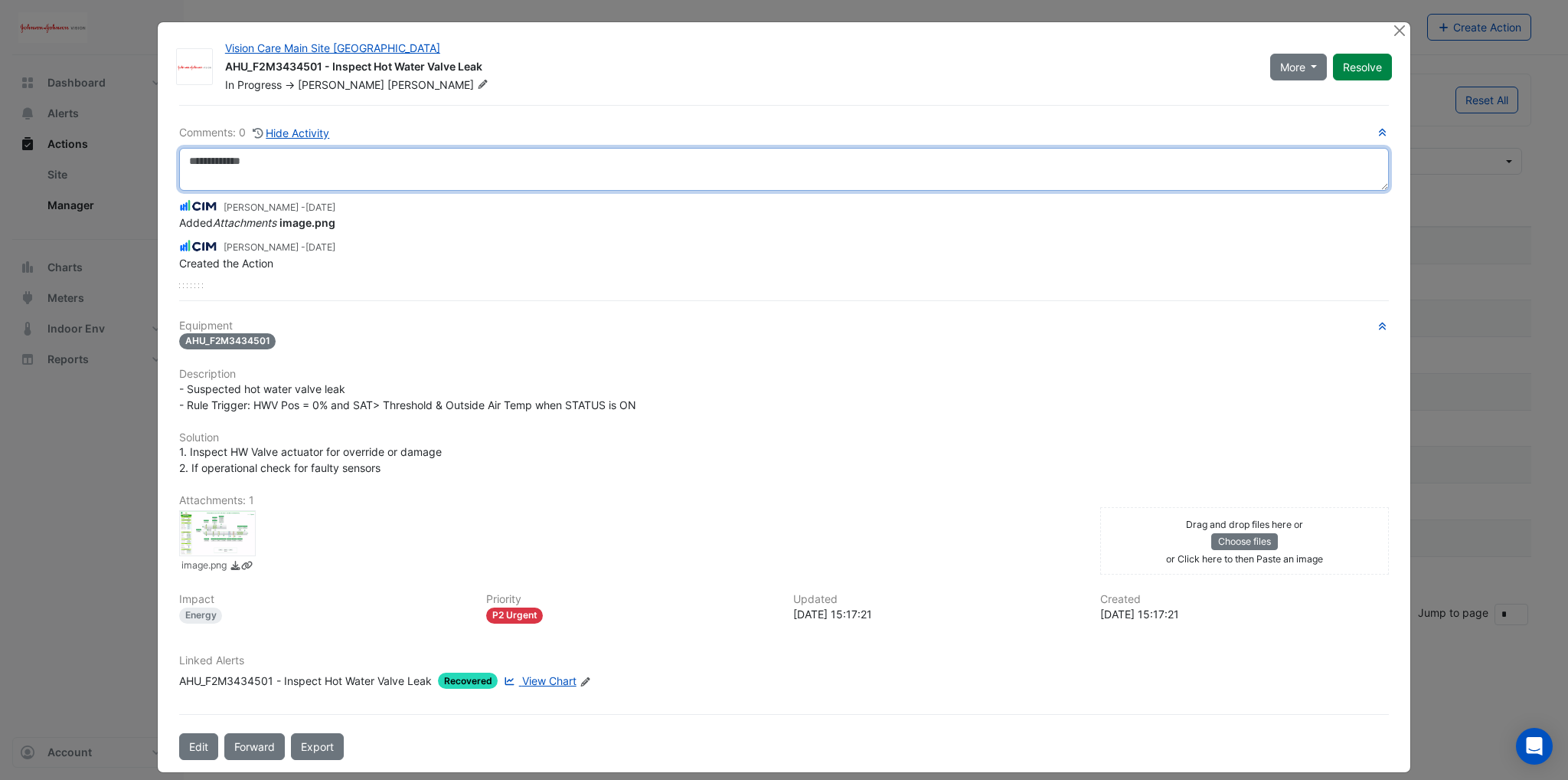
click at [309, 178] on textarea at bounding box center [784, 169] width 1210 height 43
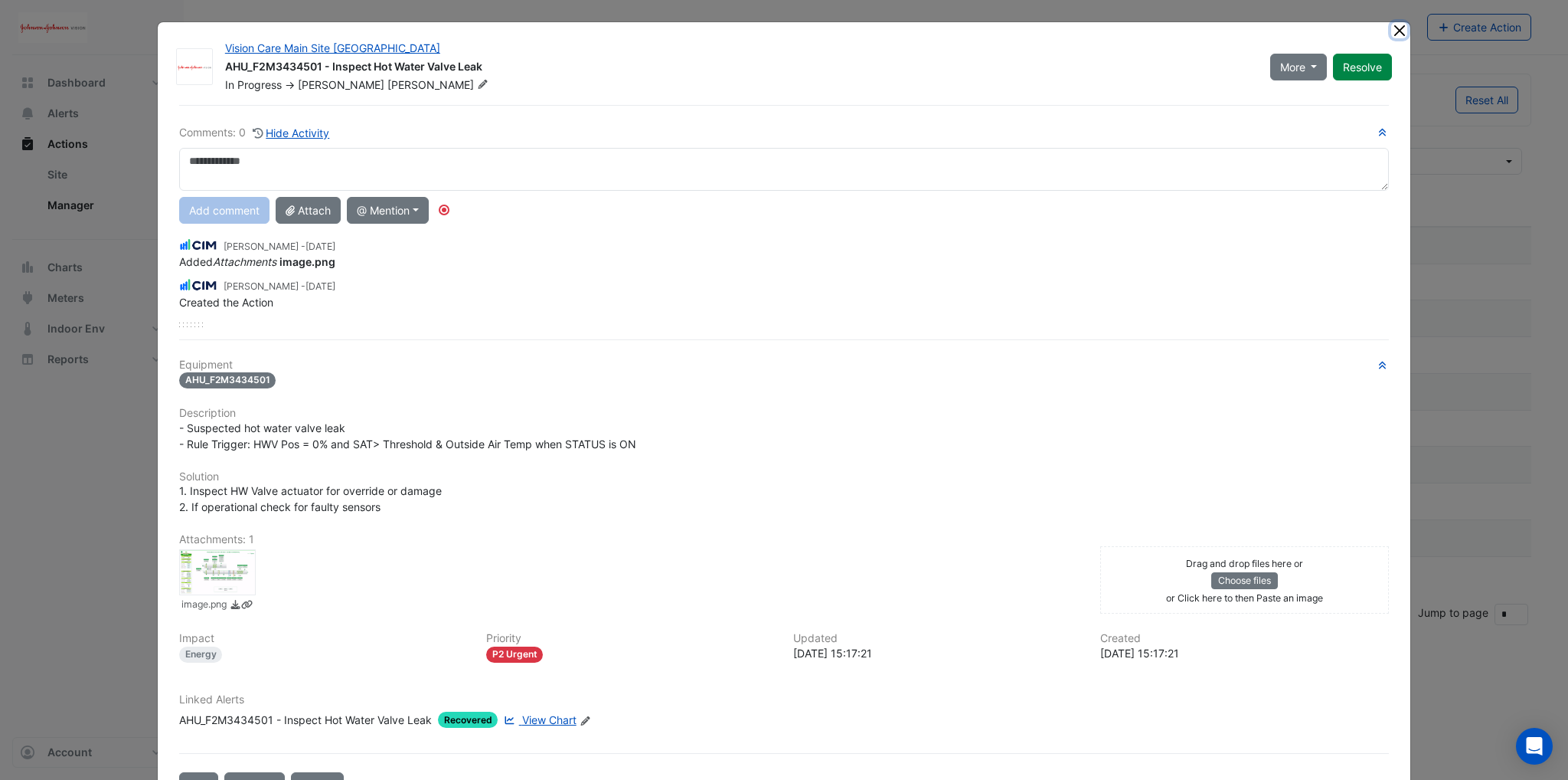
click at [1391, 29] on button "Close" at bounding box center [1399, 30] width 16 height 16
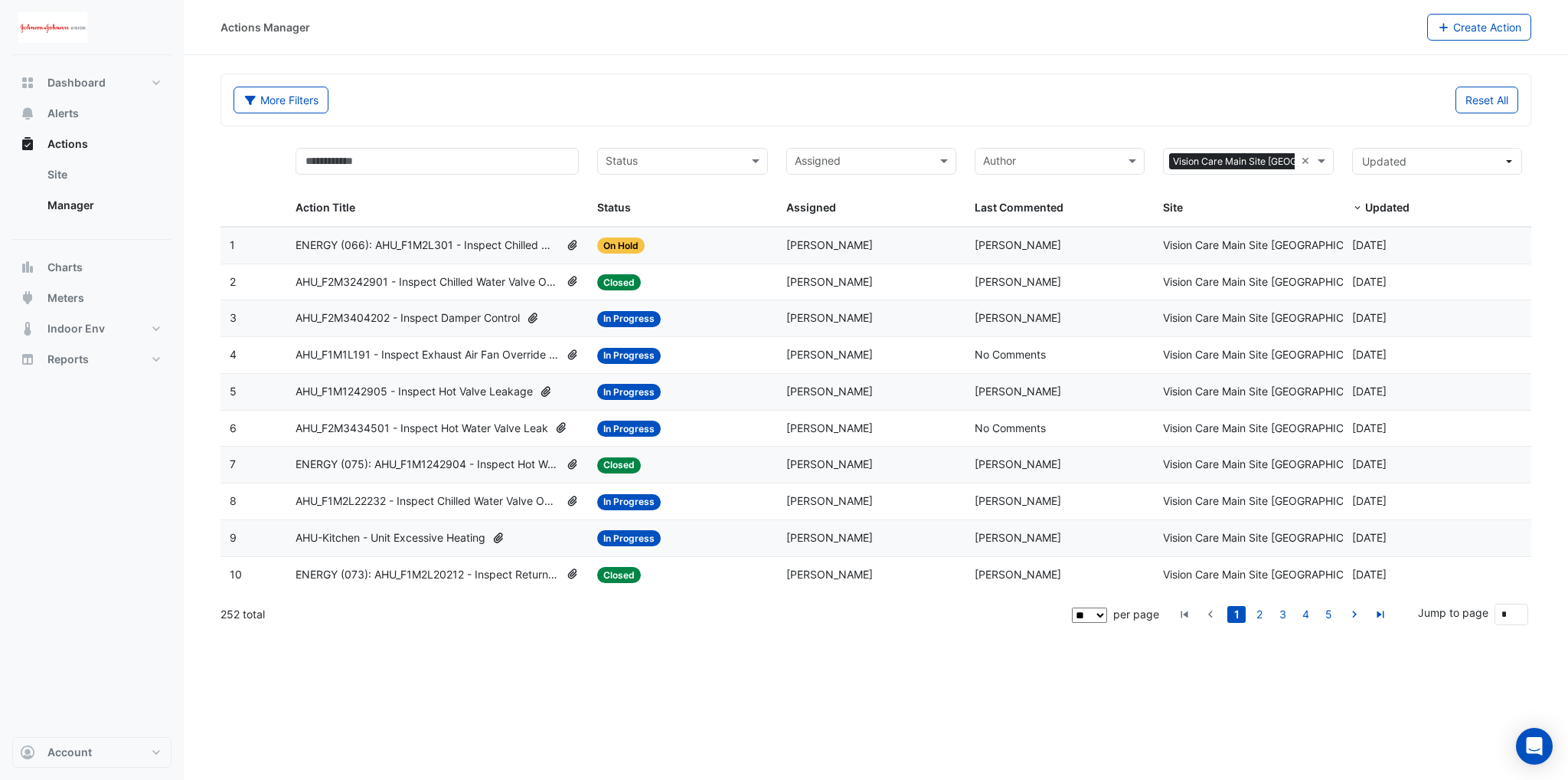
click at [423, 430] on span "AHU_F2M3434501 - Inspect Hot Water Valve Leak" at bounding box center [421, 429] width 253 height 18
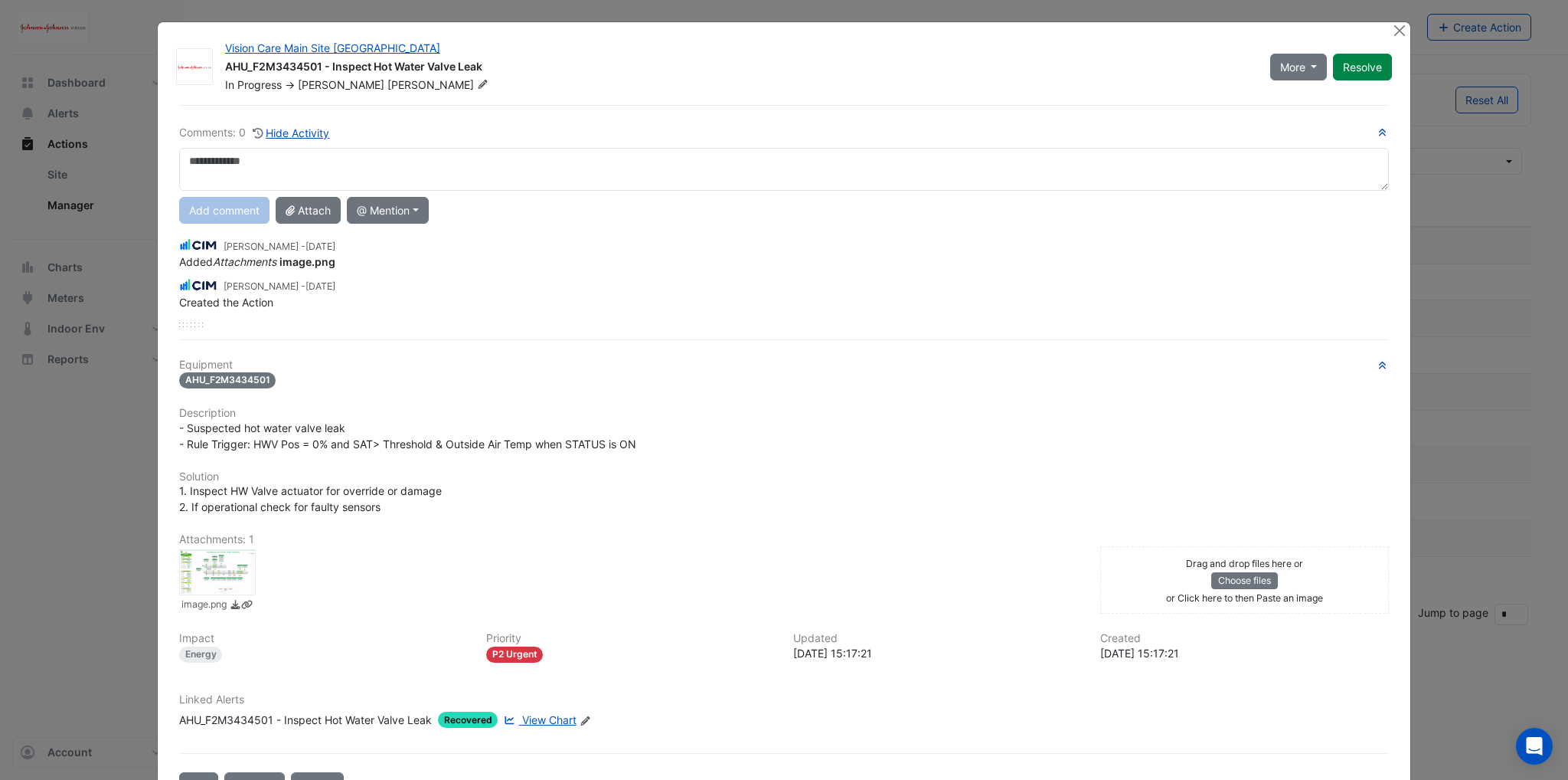
click at [232, 589] on div at bounding box center [218, 572] width 77 height 46
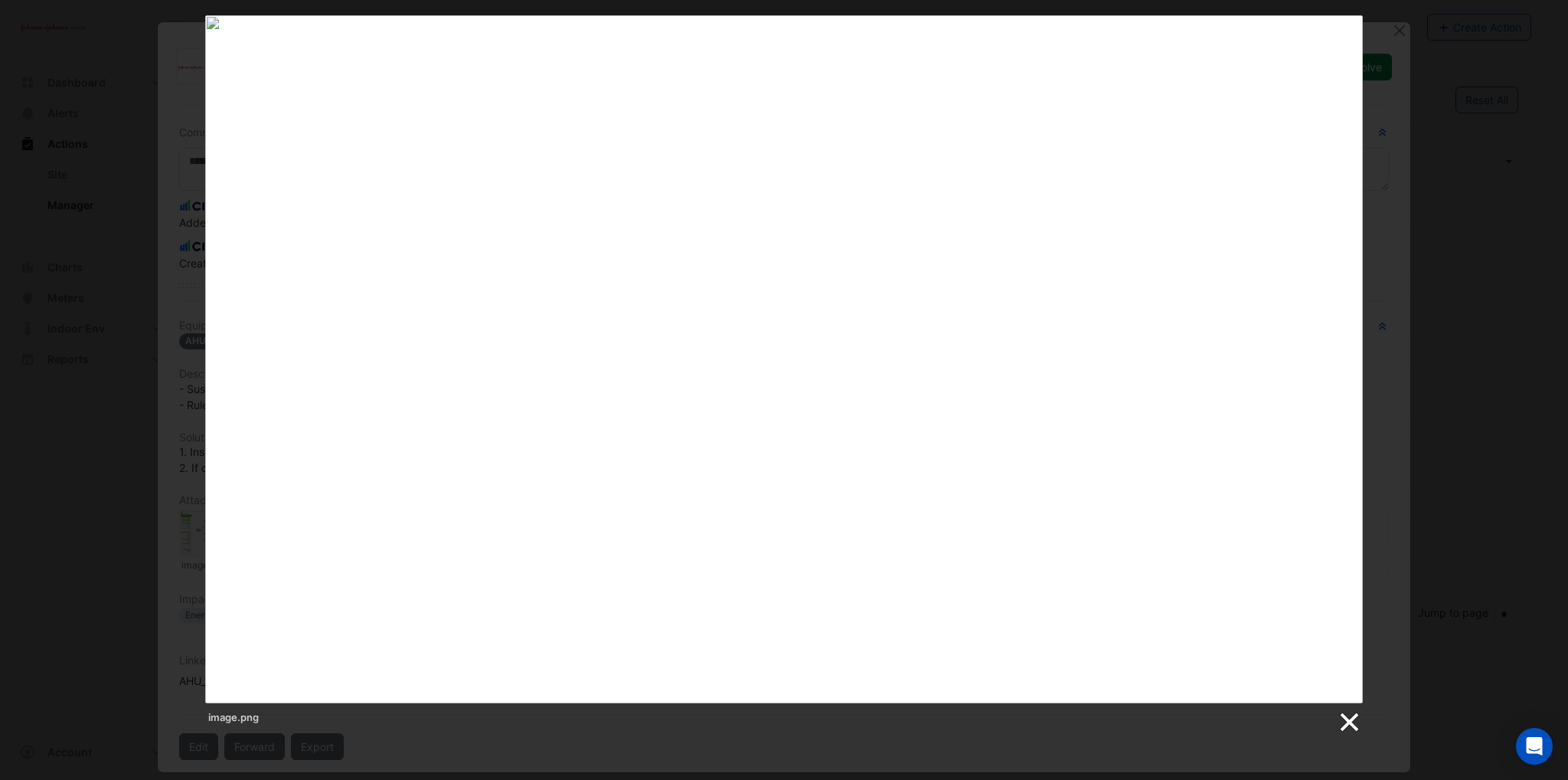
click at [1344, 716] on link at bounding box center [1348, 722] width 23 height 23
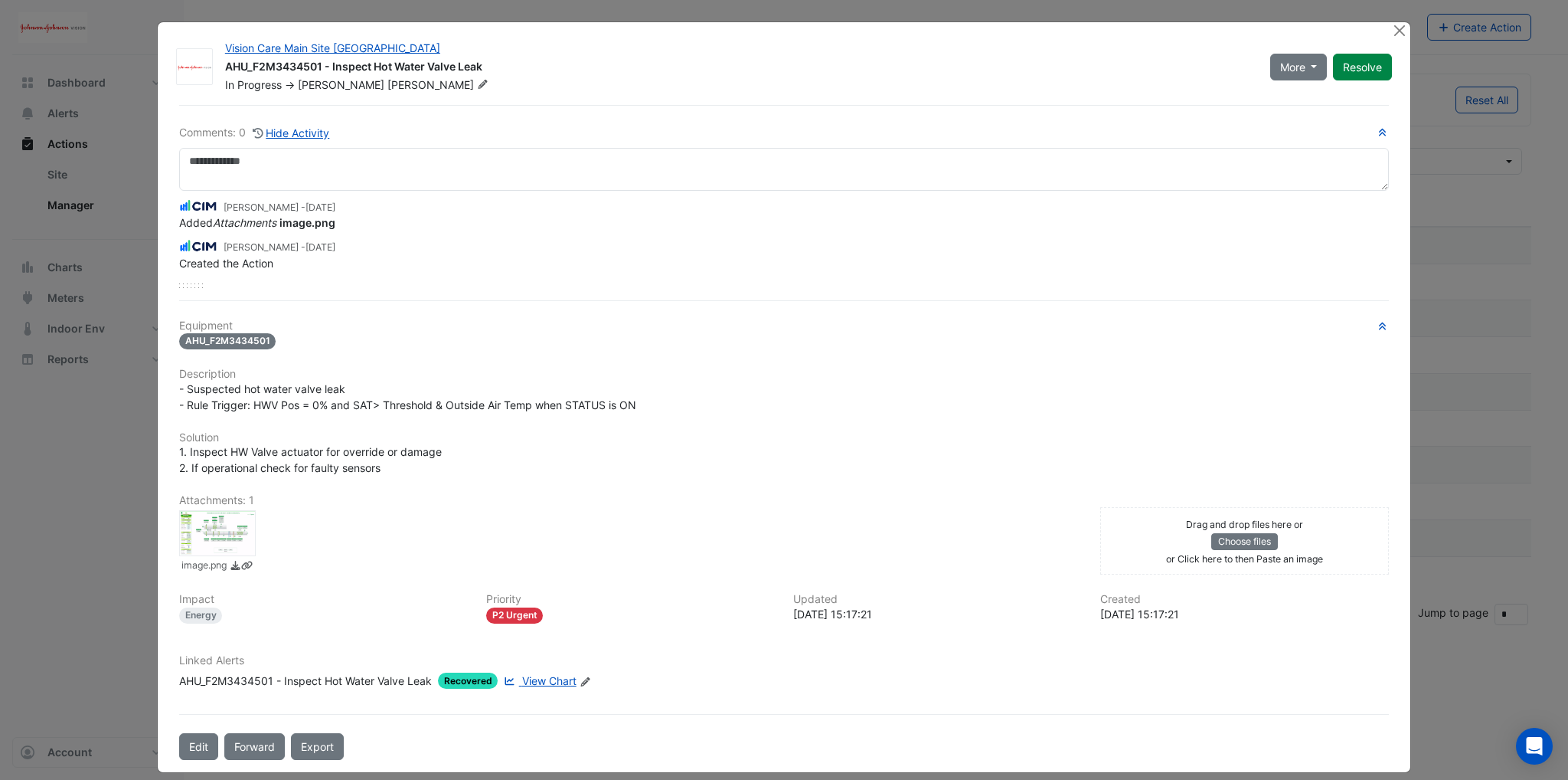
click at [209, 537] on div at bounding box center [218, 533] width 77 height 46
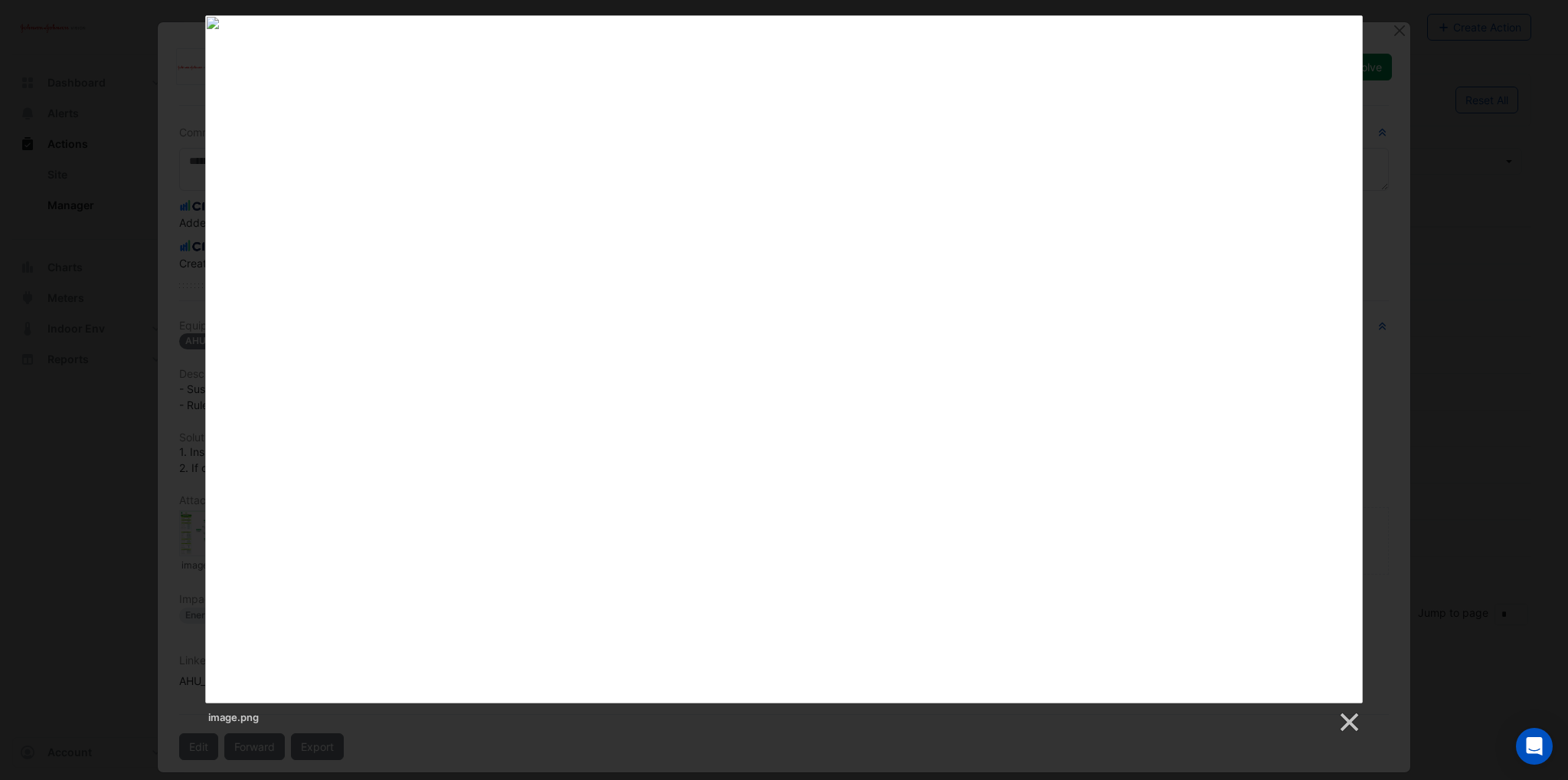
click at [182, 503] on div "image.png" at bounding box center [784, 375] width 1568 height 719
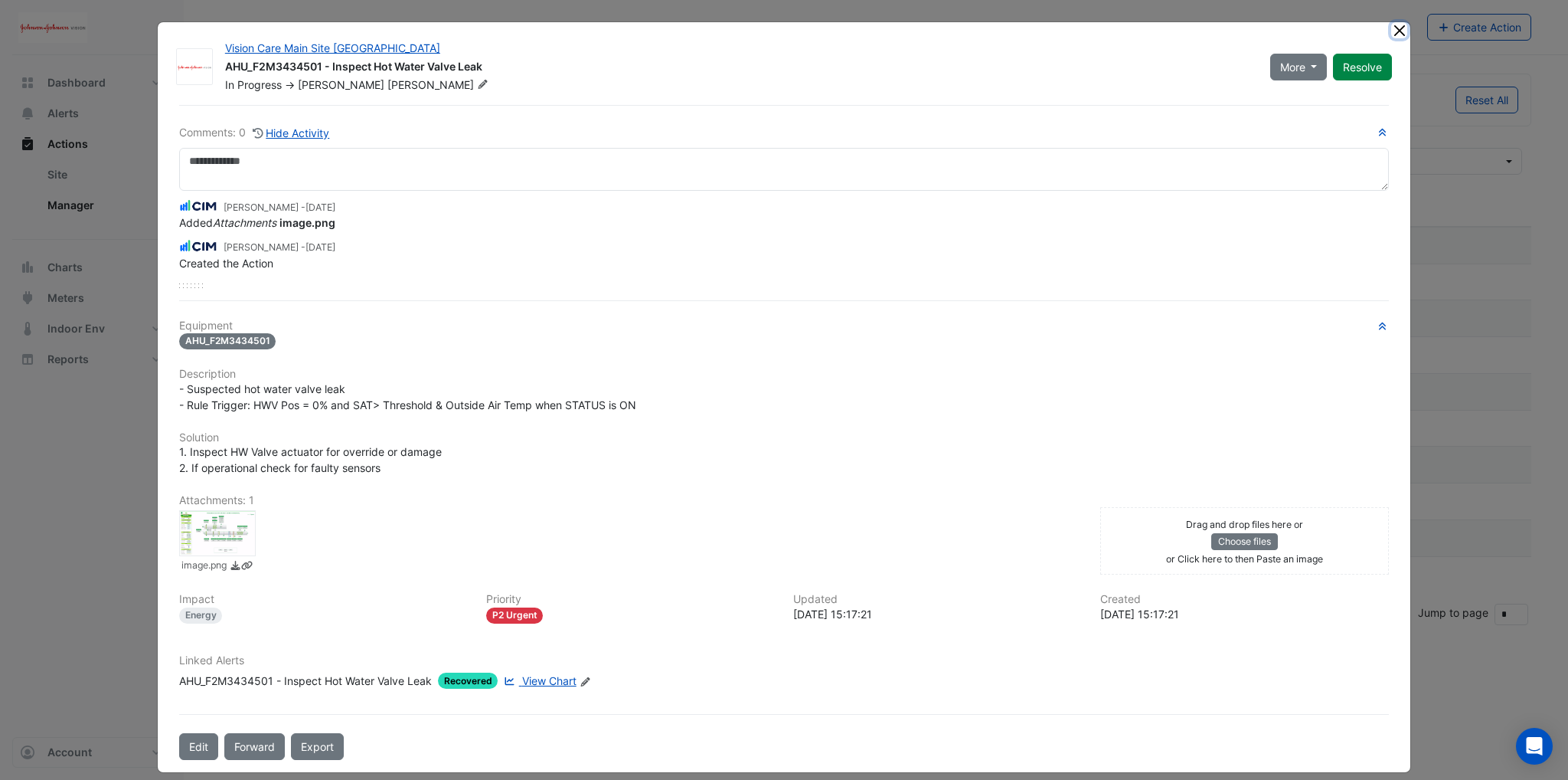
click at [1394, 30] on button "Close" at bounding box center [1399, 30] width 16 height 16
